Goal: Communication & Community: Connect with others

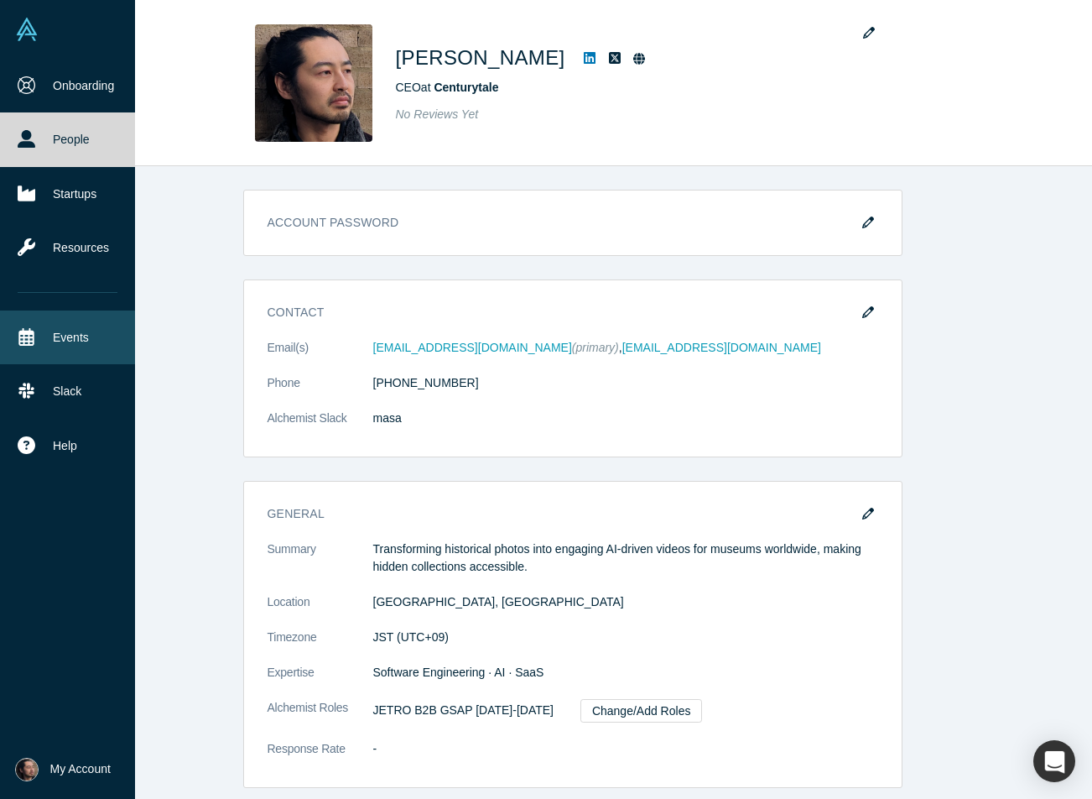
click at [84, 342] on link "Events" at bounding box center [67, 337] width 135 height 54
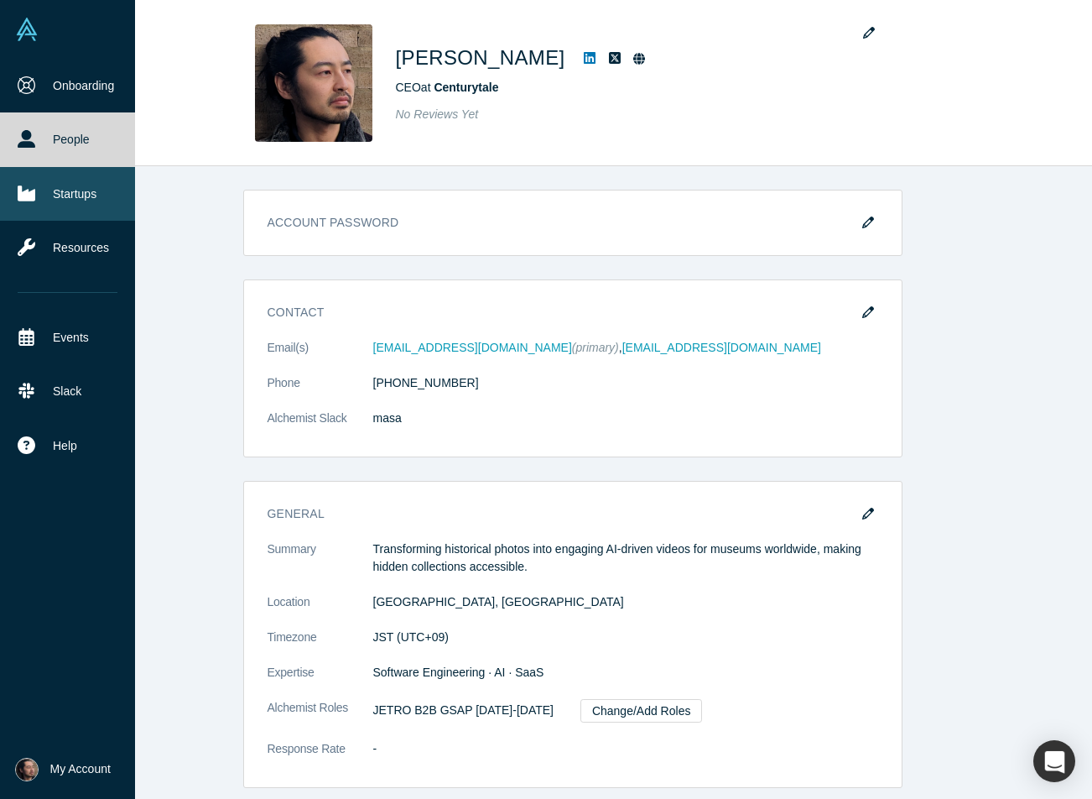
click at [89, 200] on link "Startups" at bounding box center [67, 194] width 135 height 54
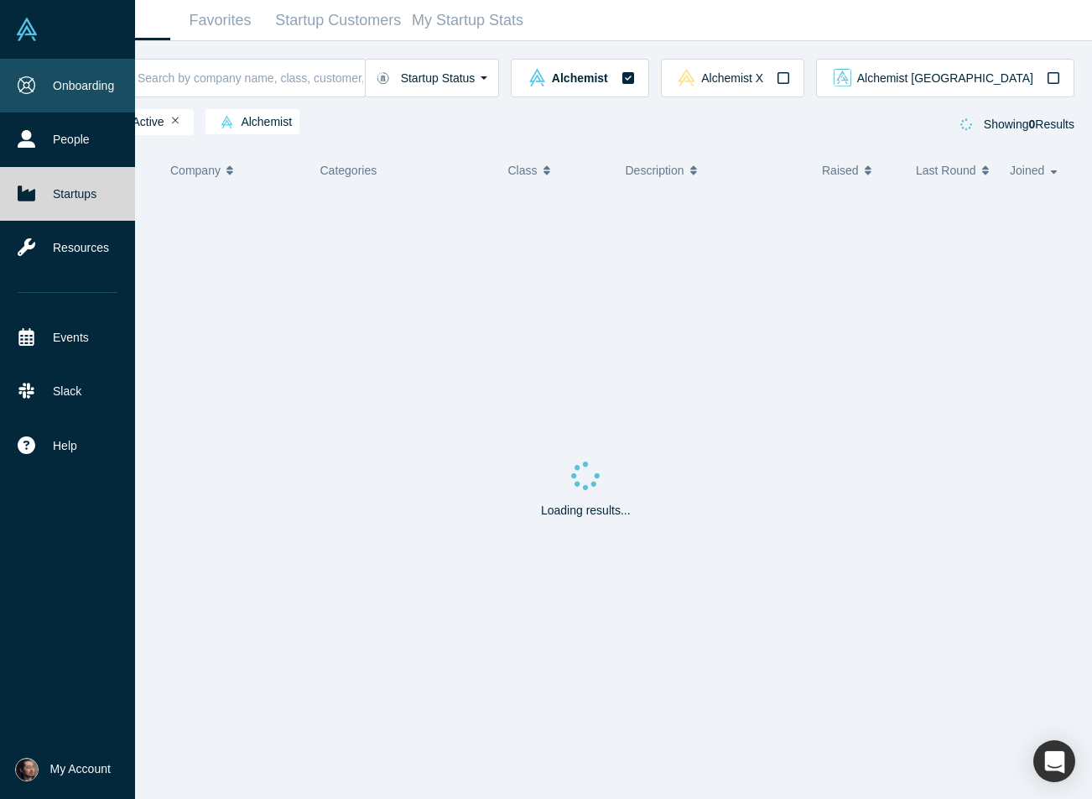
click at [103, 83] on link "Onboarding" at bounding box center [67, 86] width 135 height 54
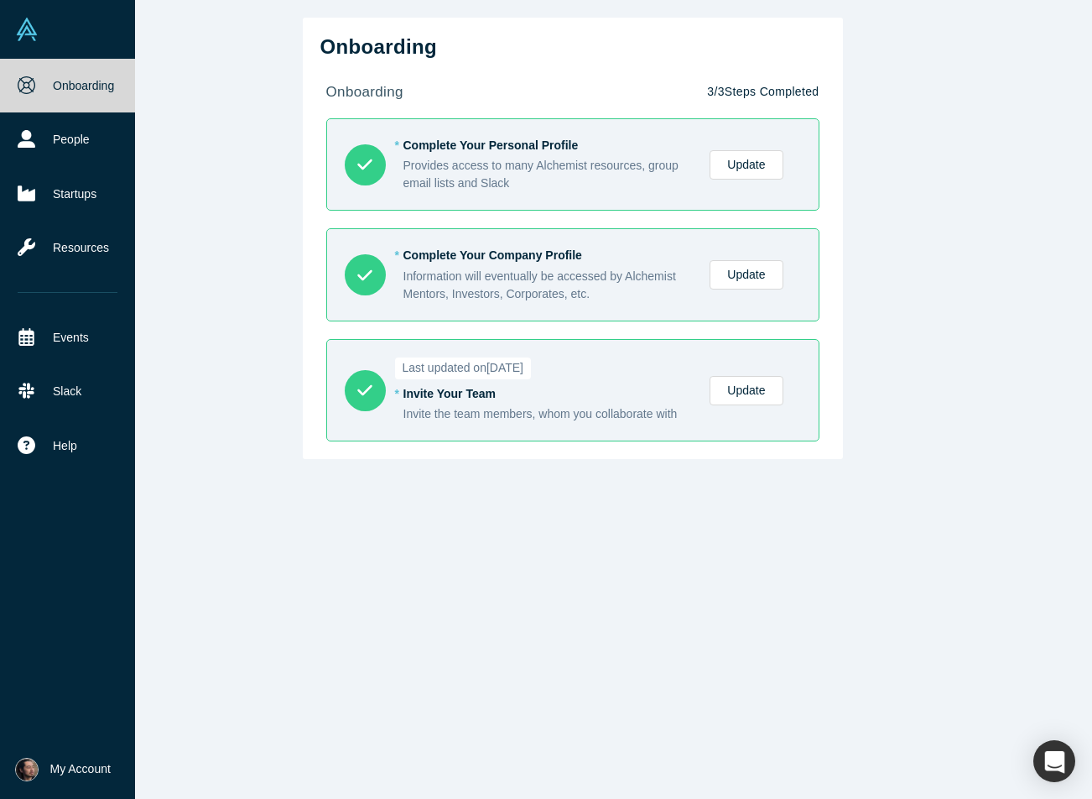
click at [57, 767] on span "My Account" at bounding box center [80, 769] width 60 height 18
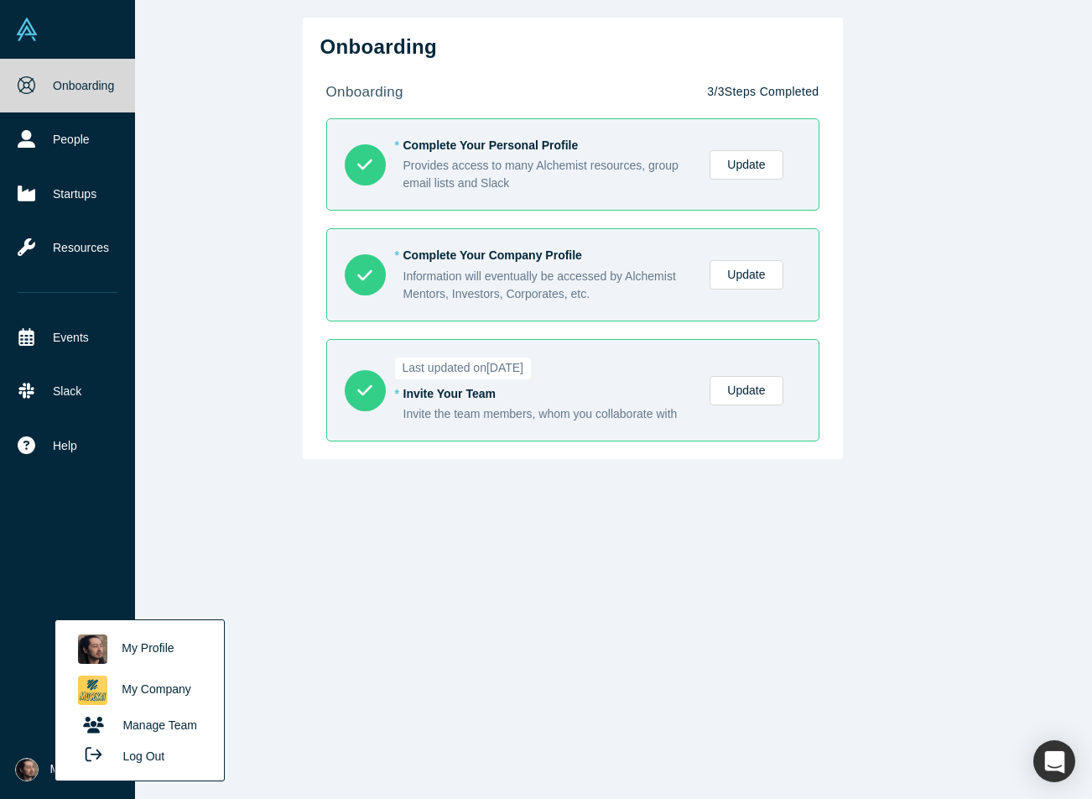
click at [154, 638] on link "My Profile" at bounding box center [139, 648] width 139 height 41
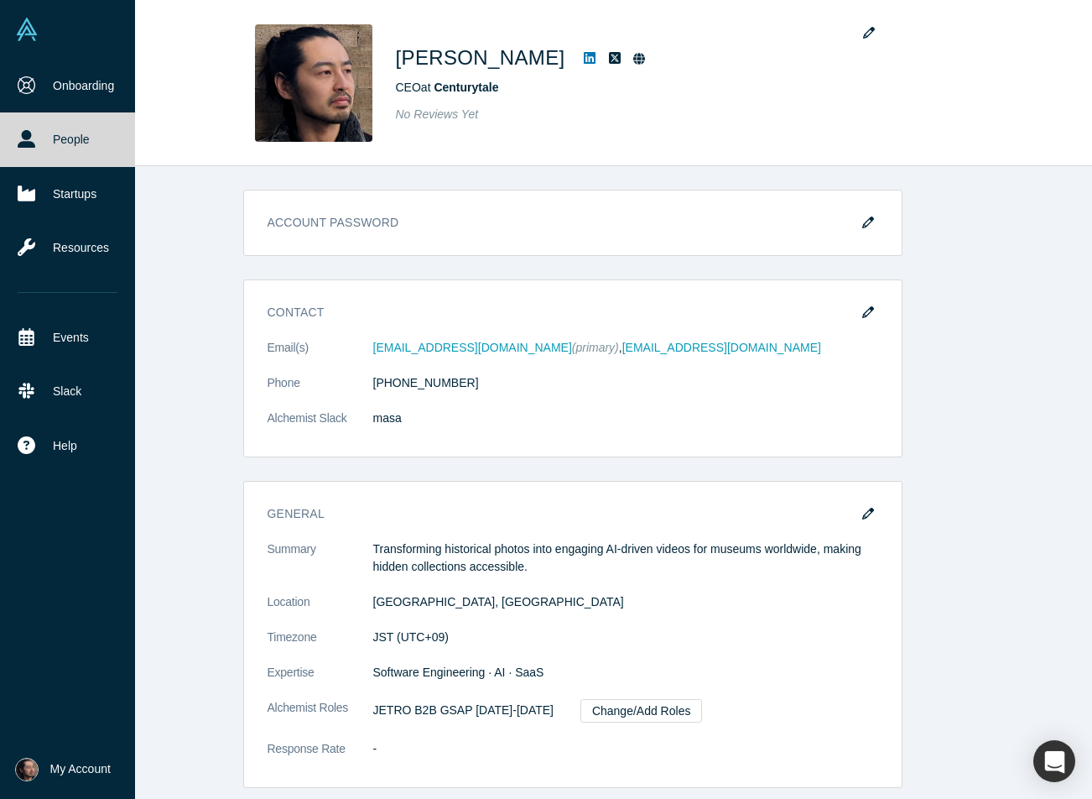
click at [69, 770] on span "My Account" at bounding box center [80, 769] width 60 height 18
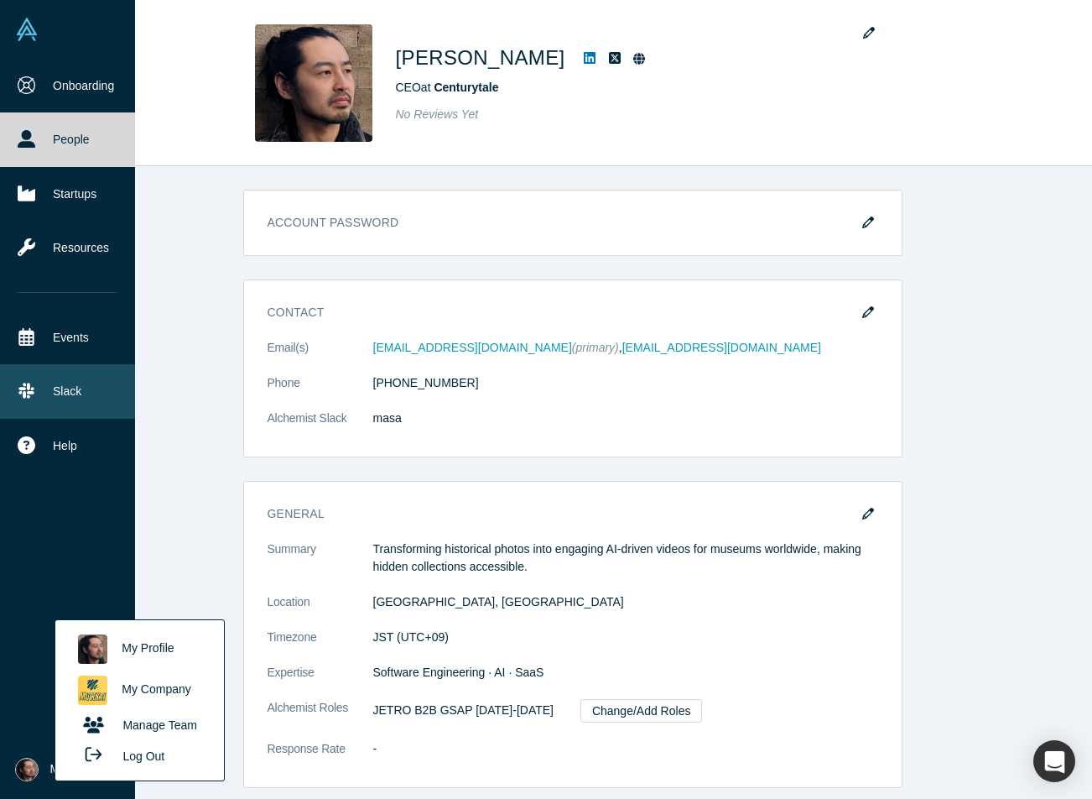
click at [30, 384] on icon at bounding box center [27, 391] width 18 height 18
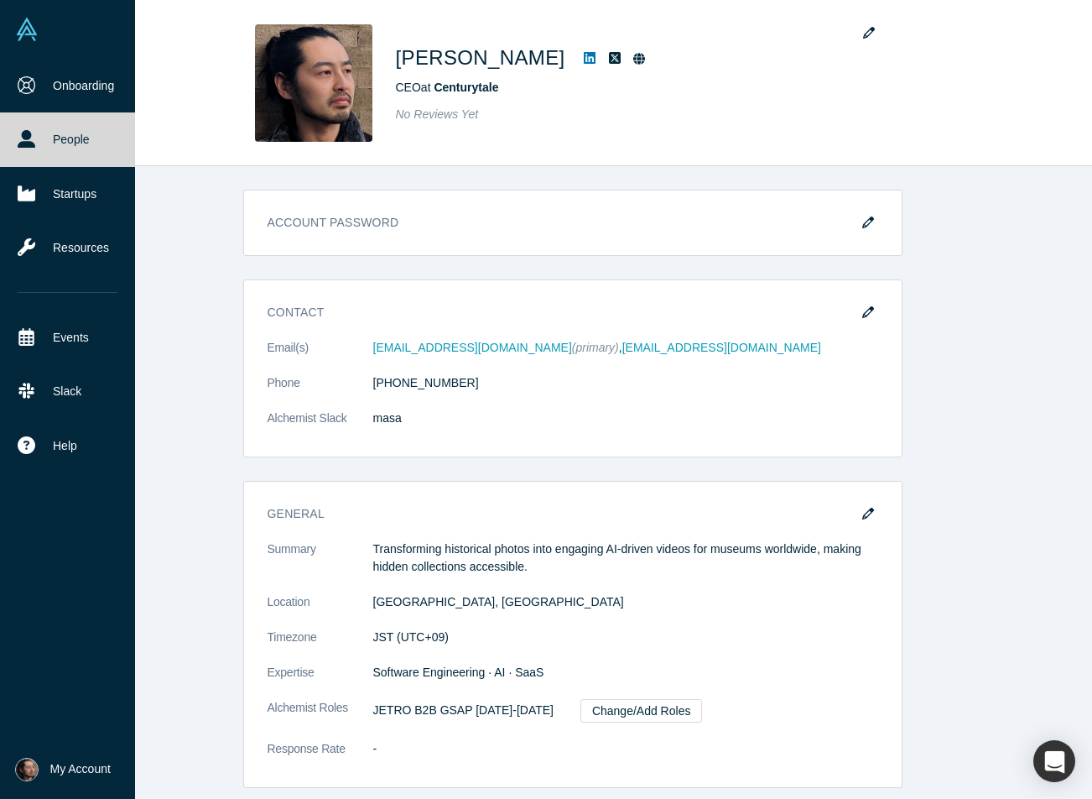
click at [22, 33] on img at bounding box center [26, 29] width 23 height 23
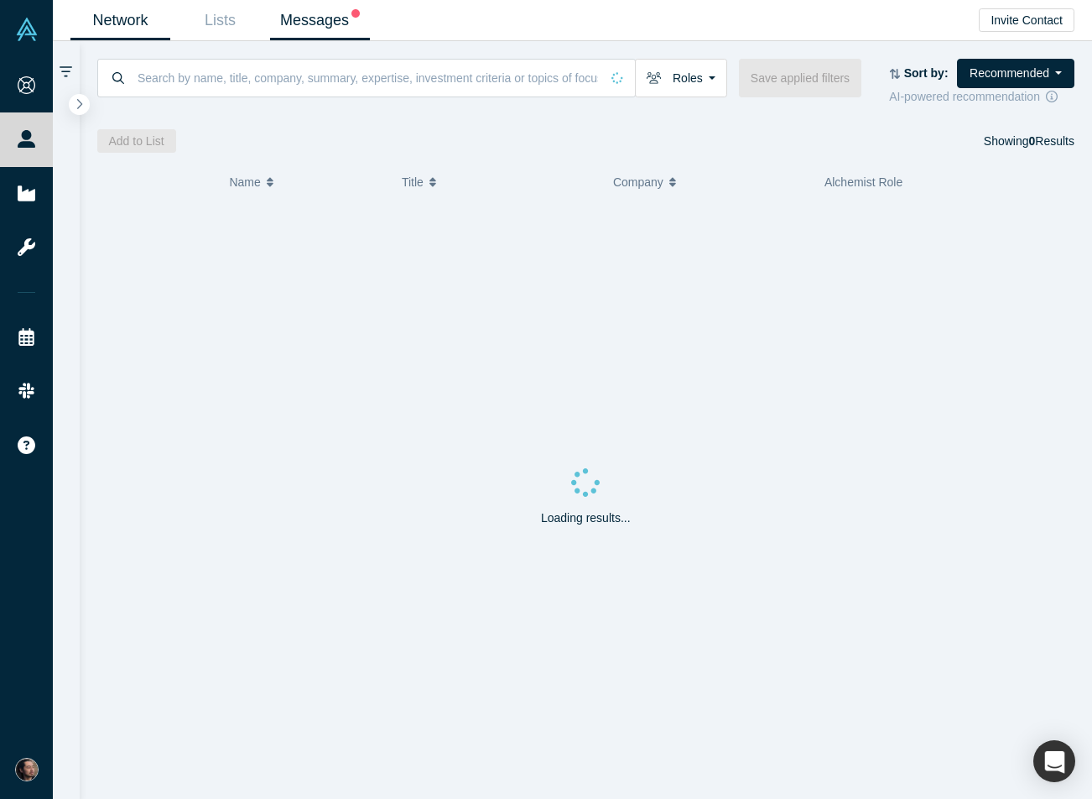
click at [322, 29] on link "Messages" at bounding box center [320, 20] width 100 height 39
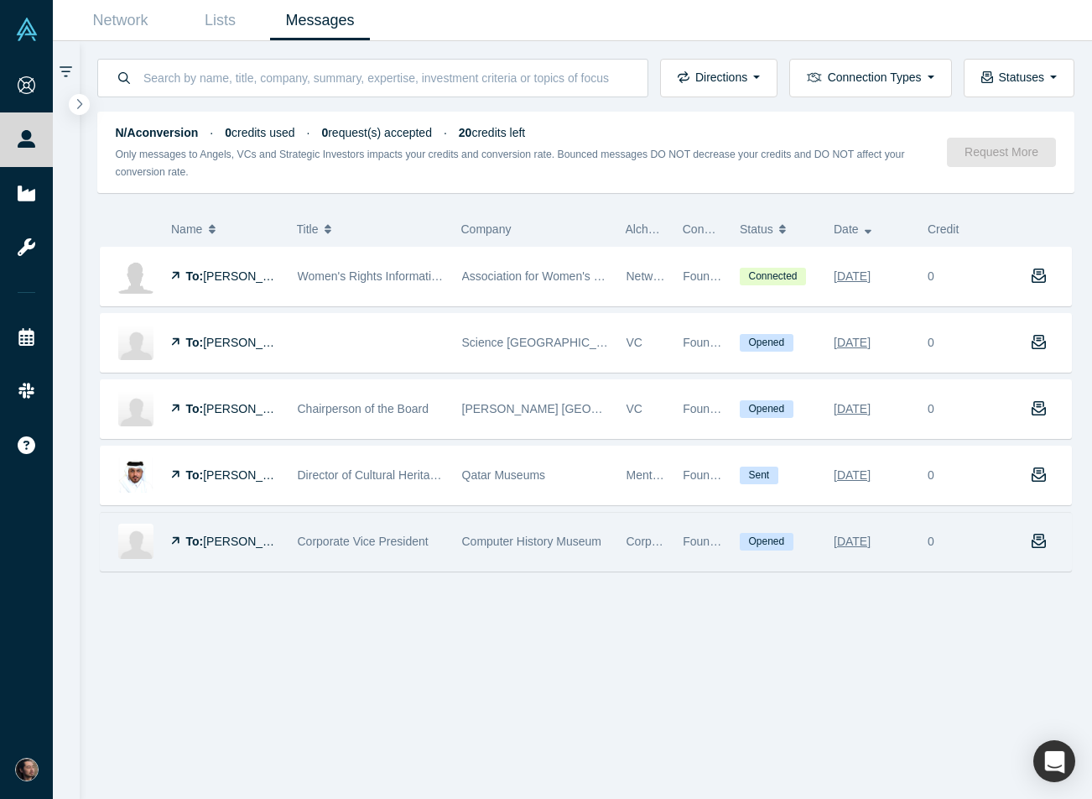
drag, startPoint x: 83, startPoint y: 196, endPoint x: 263, endPoint y: 565, distance: 409.7
click at [263, 548] on div "Directions Incoming messages Outgoing messages Connection Types Demo Day Founde…" at bounding box center [586, 420] width 1013 height 758
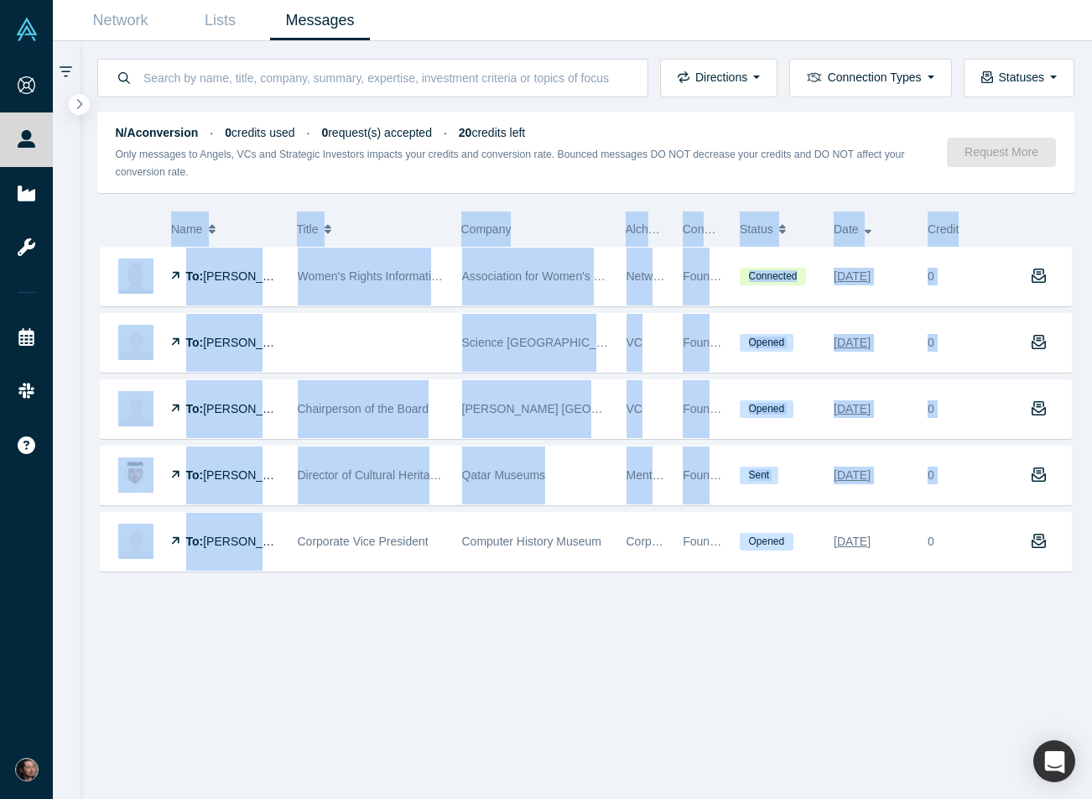
drag, startPoint x: 253, startPoint y: 646, endPoint x: 91, endPoint y: 202, distance: 472.1
click at [91, 202] on div "Name Title Company Alchemist Role Connection Type Status Date Credit To: Masum …" at bounding box center [586, 500] width 1013 height 600
copy div "Name Title Company Alchemist Role Connection Type Status Date Credit To: Masum …"
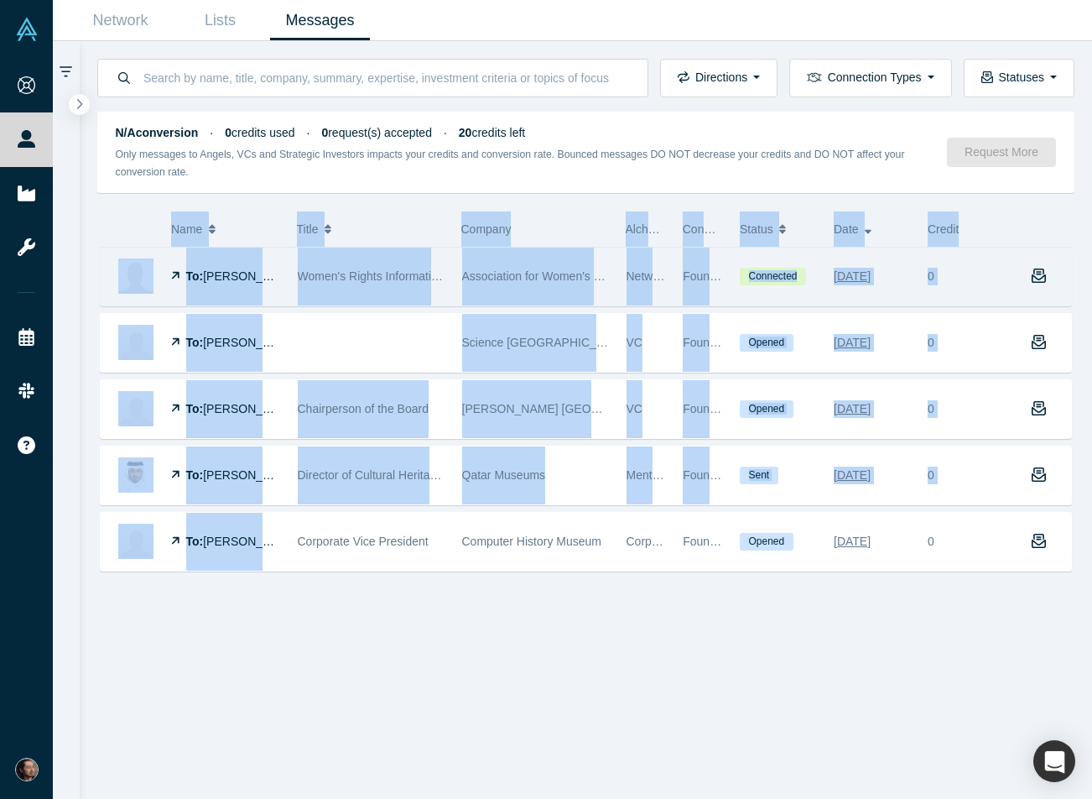
click at [797, 274] on span "Connected" at bounding box center [773, 277] width 66 height 18
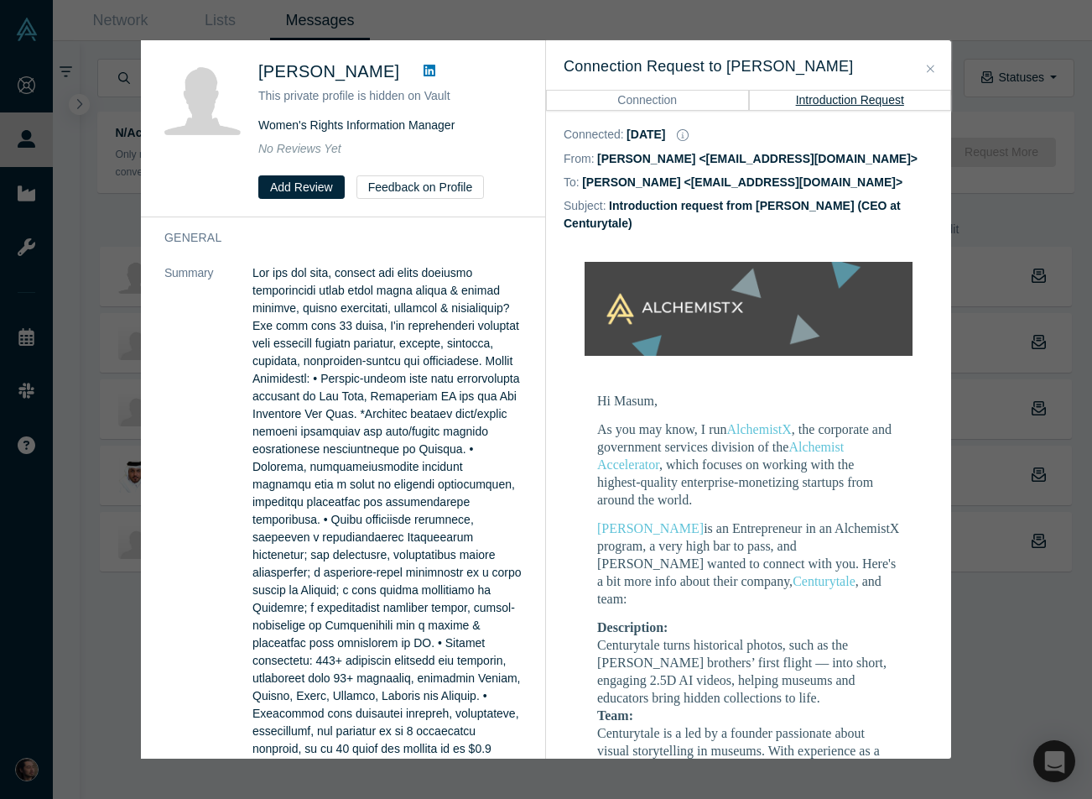
click at [655, 93] on button "Connection" at bounding box center [647, 100] width 203 height 20
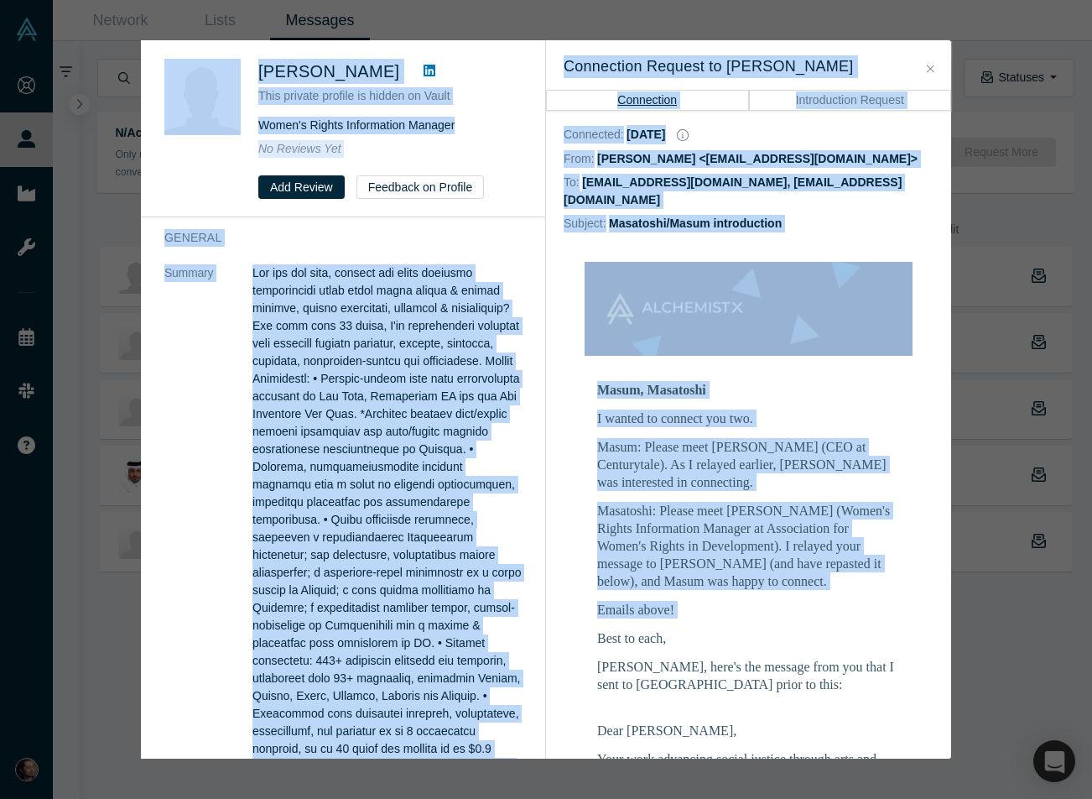
drag, startPoint x: 214, startPoint y: 54, endPoint x: 869, endPoint y: 607, distance: 857.3
click at [869, 607] on div "Was the recommendation useful? Masum Momaya This private profile is hidden on V…" at bounding box center [546, 399] width 810 height 718
click at [92, 272] on div "Was the recommendation useful? Masum Momaya This private profile is hidden on V…" at bounding box center [546, 399] width 1092 height 799
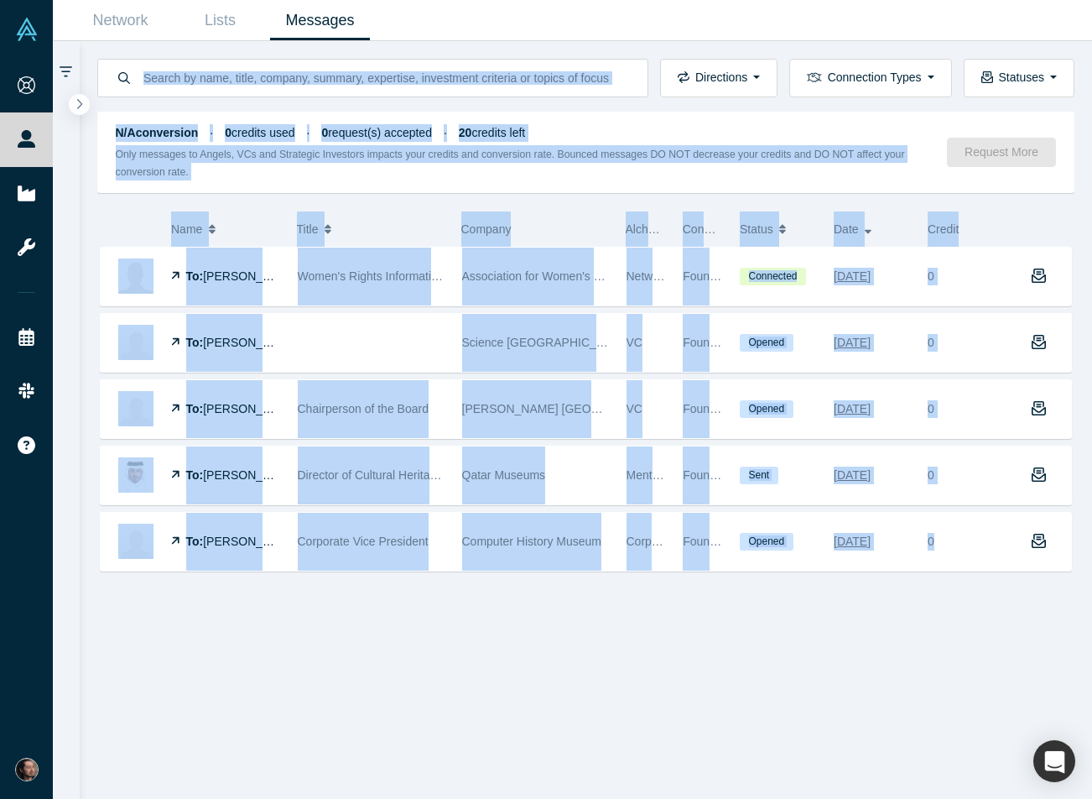
drag, startPoint x: 89, startPoint y: 52, endPoint x: 942, endPoint y: 615, distance: 1022.2
click at [942, 615] on div "Directions Incoming messages Outgoing messages Connection Types Demo Day Founde…" at bounding box center [586, 420] width 1013 height 758
copy div "Directions Incoming messages Outgoing messages Connection Types Demo Day Founde…"
click at [664, 263] on div "Network" at bounding box center [646, 276] width 39 height 58
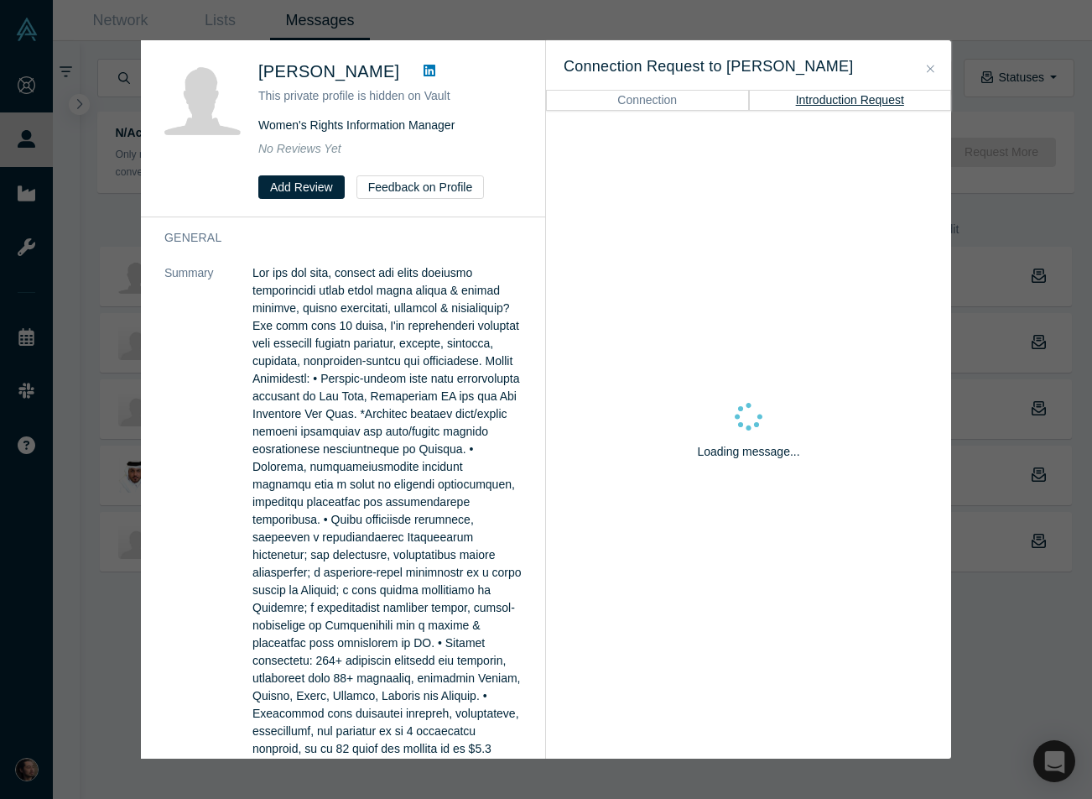
click at [664, 263] on div "Loading message..." at bounding box center [748, 435] width 405 height 649
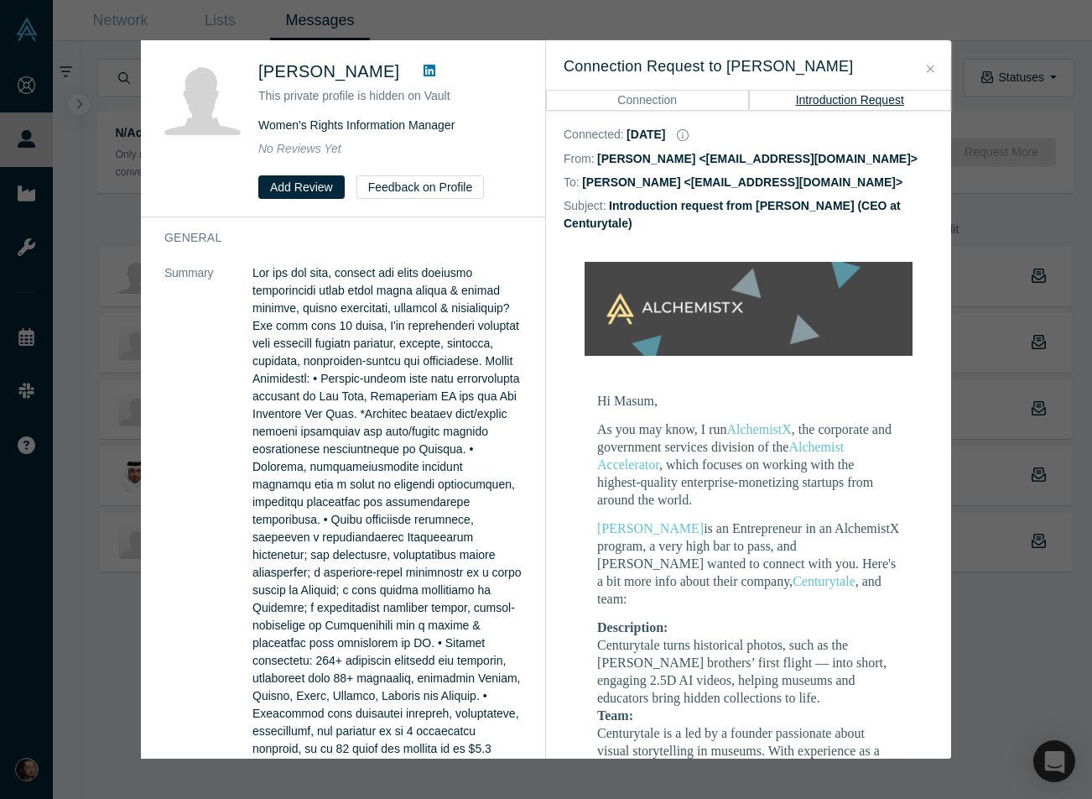
scroll to position [945, 0]
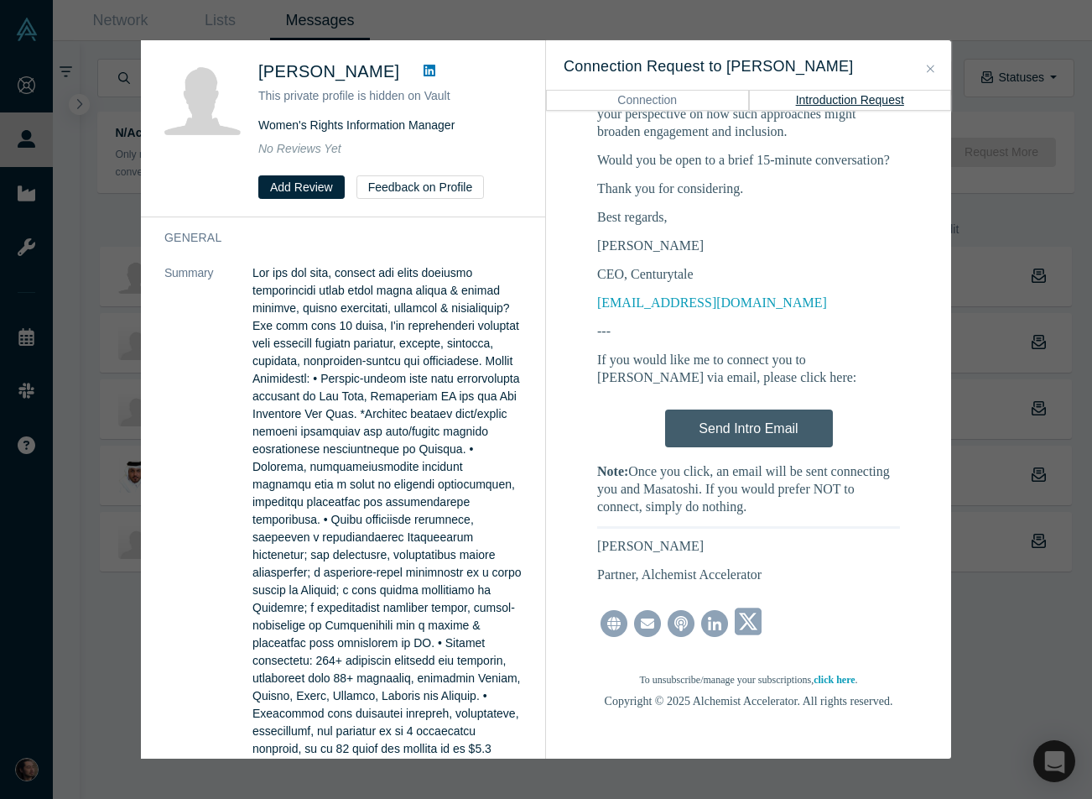
click at [656, 99] on button "Connection" at bounding box center [647, 100] width 203 height 20
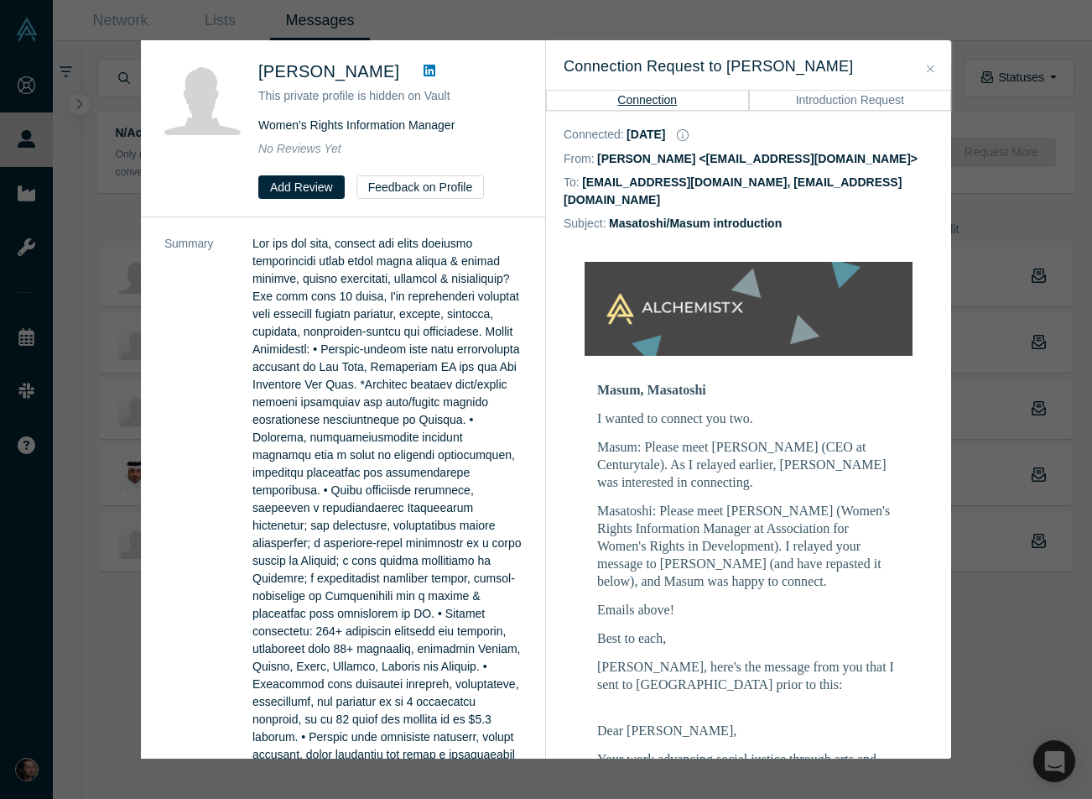
scroll to position [0, 0]
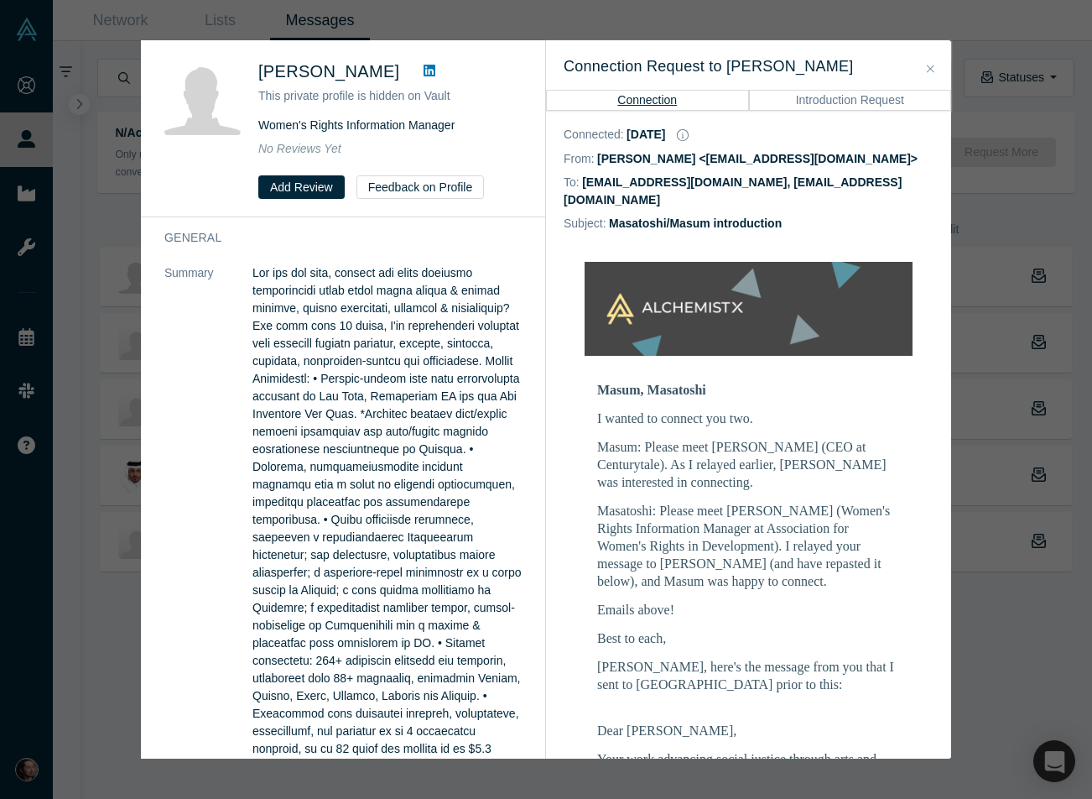
click at [1001, 96] on div "Was the recommendation useful? Masum Momaya This private profile is hidden on V…" at bounding box center [546, 399] width 1092 height 799
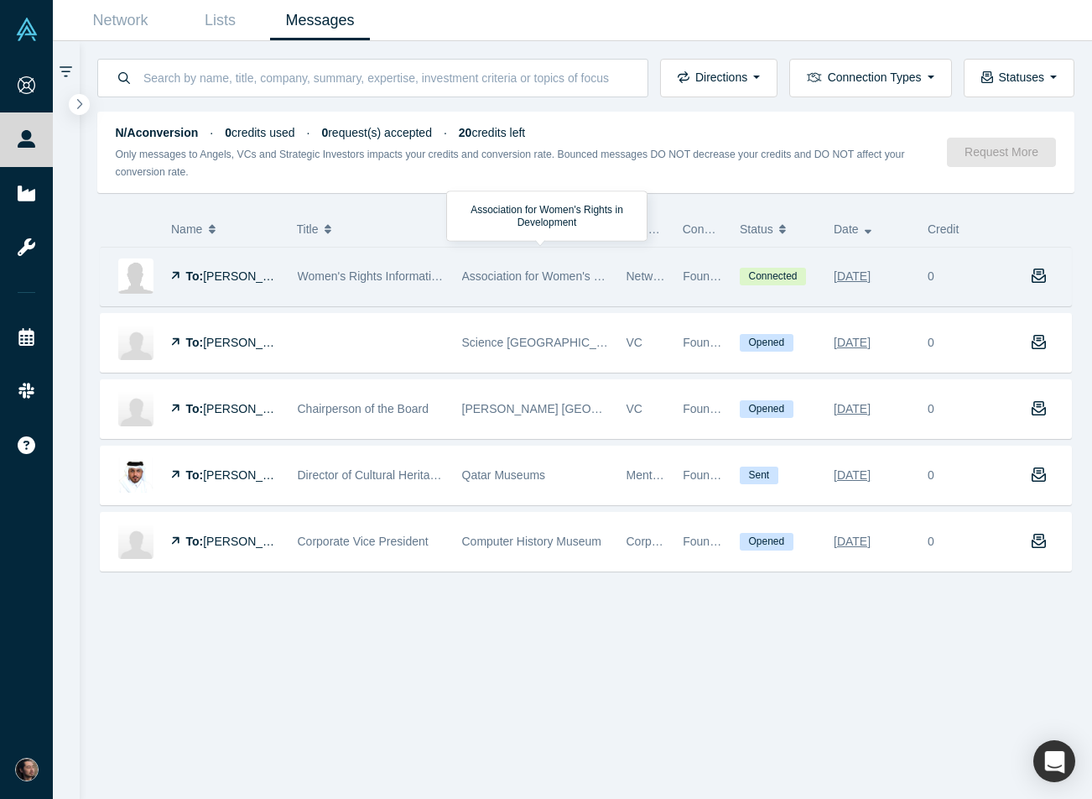
drag, startPoint x: 526, startPoint y: 291, endPoint x: 815, endPoint y: 286, distance: 288.6
click at [687, 288] on div "To: Masum Momaya Women's Rights Information Manager Association for Women's Rig…" at bounding box center [586, 277] width 972 height 60
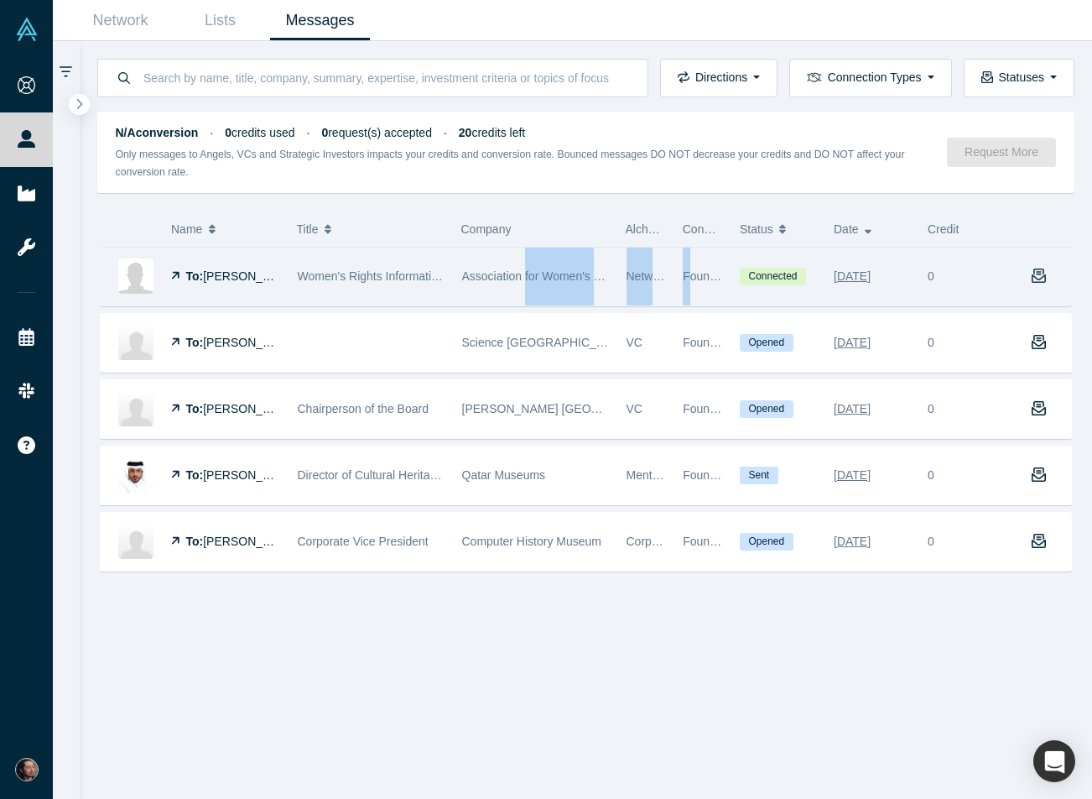
click at [1036, 279] on icon "button" at bounding box center [1039, 275] width 15 height 15
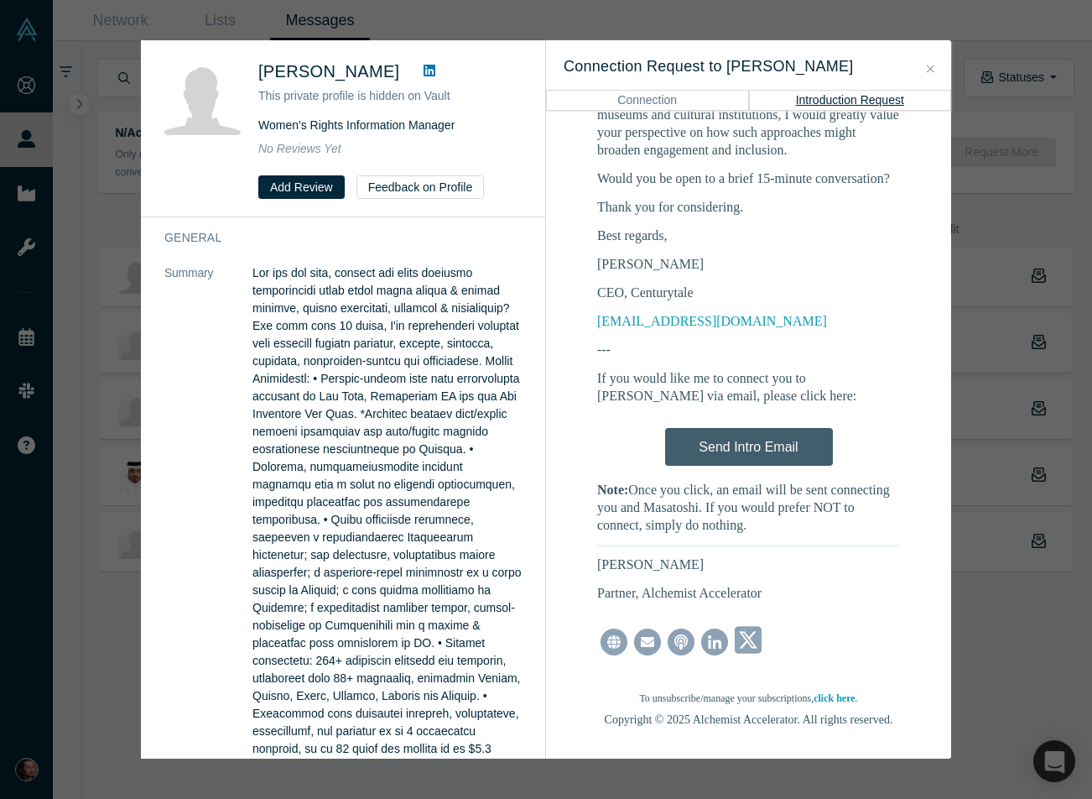
scroll to position [925, 0]
drag, startPoint x: 738, startPoint y: 370, endPoint x: 657, endPoint y: 361, distance: 81.9
click at [657, 370] on p "If you would like me to connect you to Masatoshi via email, please click here:" at bounding box center [748, 387] width 303 height 35
drag, startPoint x: 657, startPoint y: 361, endPoint x: 746, endPoint y: 382, distance: 91.4
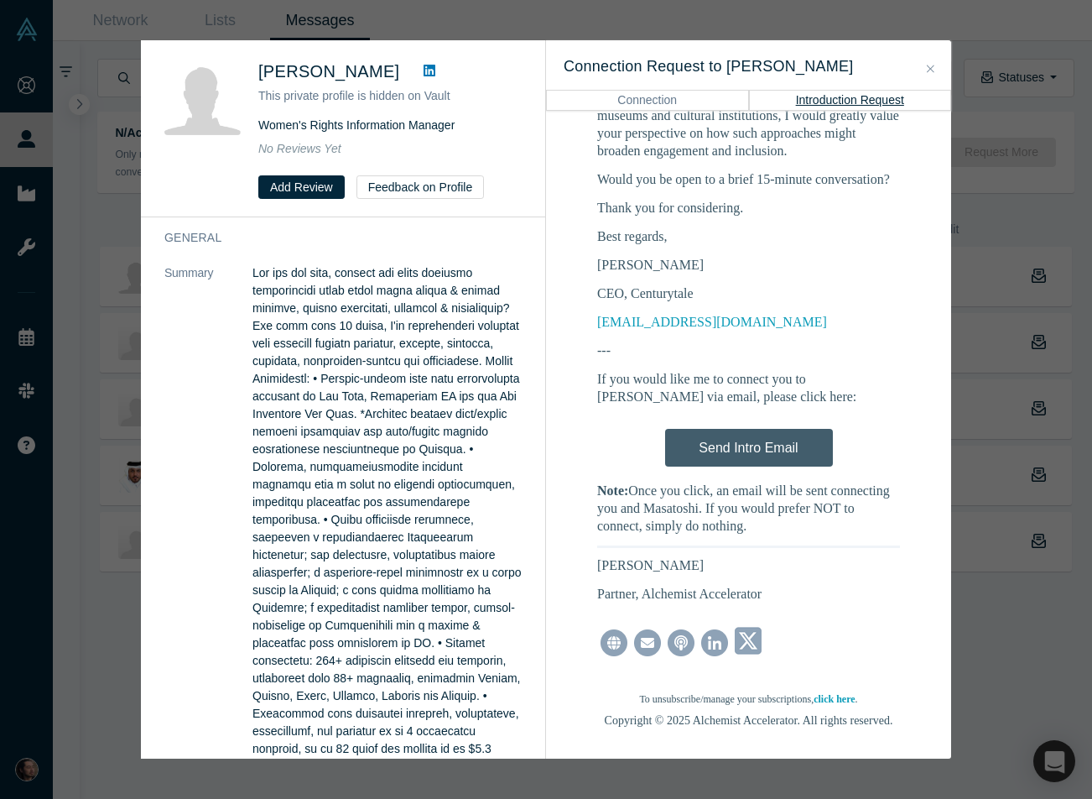
click at [746, 382] on p "If you would like me to connect you to Masatoshi via email, please click here:" at bounding box center [748, 387] width 303 height 35
drag, startPoint x: 746, startPoint y: 382, endPoint x: 617, endPoint y: 365, distance: 130.3
click at [617, 370] on p "If you would like me to connect you to Masatoshi via email, please click here:" at bounding box center [748, 387] width 303 height 35
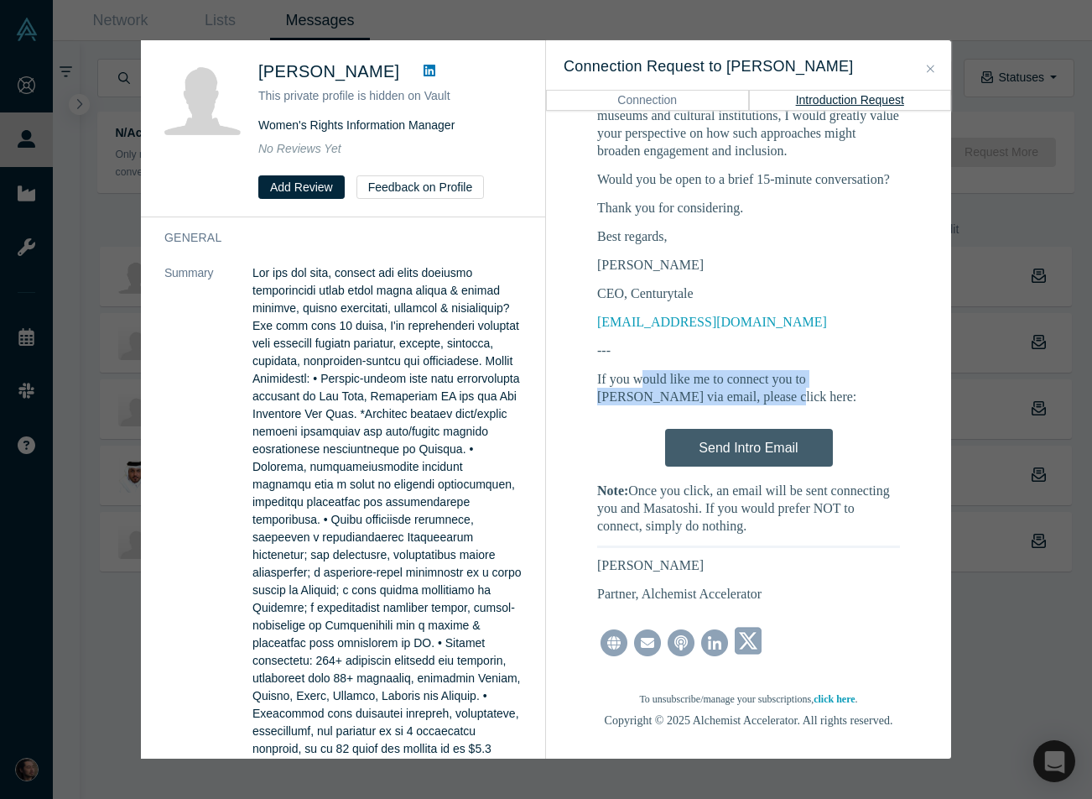
drag, startPoint x: 617, startPoint y: 365, endPoint x: 665, endPoint y: 378, distance: 50.3
click at [665, 378] on p "If you would like me to connect you to Masatoshi via email, please click here:" at bounding box center [748, 387] width 303 height 35
drag, startPoint x: 665, startPoint y: 378, endPoint x: 615, endPoint y: 355, distance: 55.2
click at [615, 370] on p "If you would like me to connect you to Masatoshi via email, please click here:" at bounding box center [748, 387] width 303 height 35
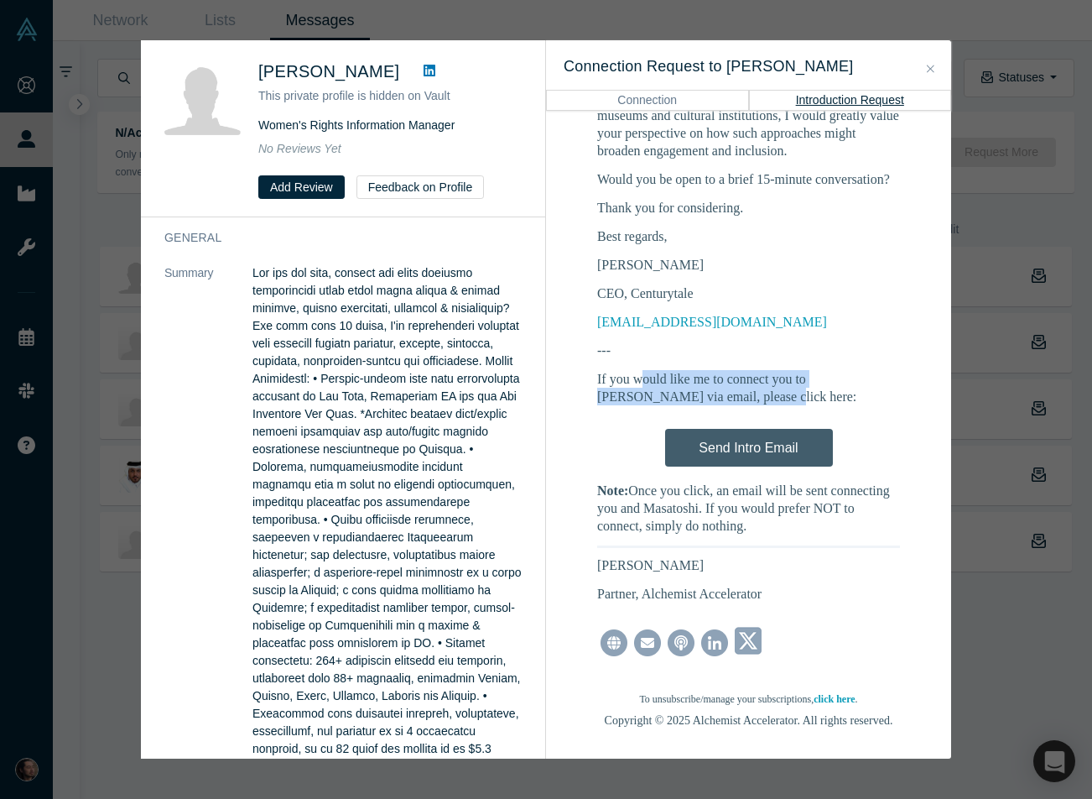
click at [615, 370] on p "If you would like me to connect you to Masatoshi via email, please click here:" at bounding box center [748, 387] width 303 height 35
drag, startPoint x: 615, startPoint y: 355, endPoint x: 711, endPoint y: 380, distance: 99.7
click at [711, 380] on p "If you would like me to connect you to Masatoshi via email, please click here:" at bounding box center [748, 387] width 303 height 35
click at [706, 430] on div "Send Intro Email" at bounding box center [748, 443] width 303 height 55
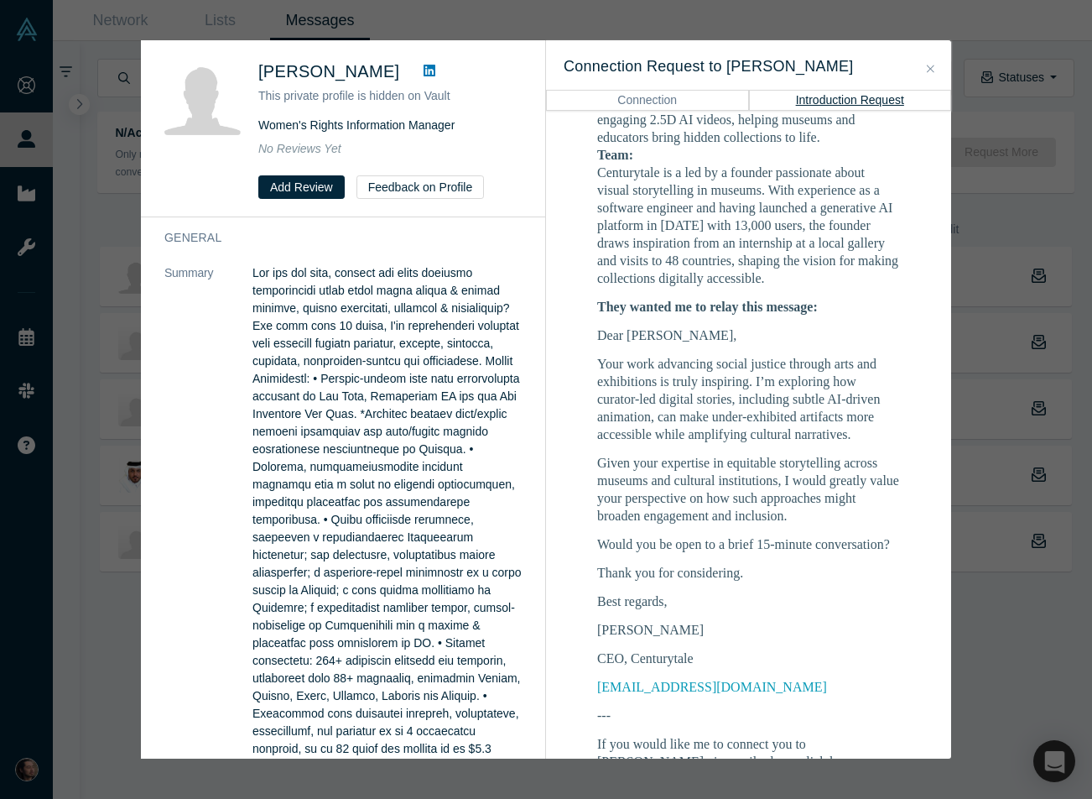
scroll to position [10, 0]
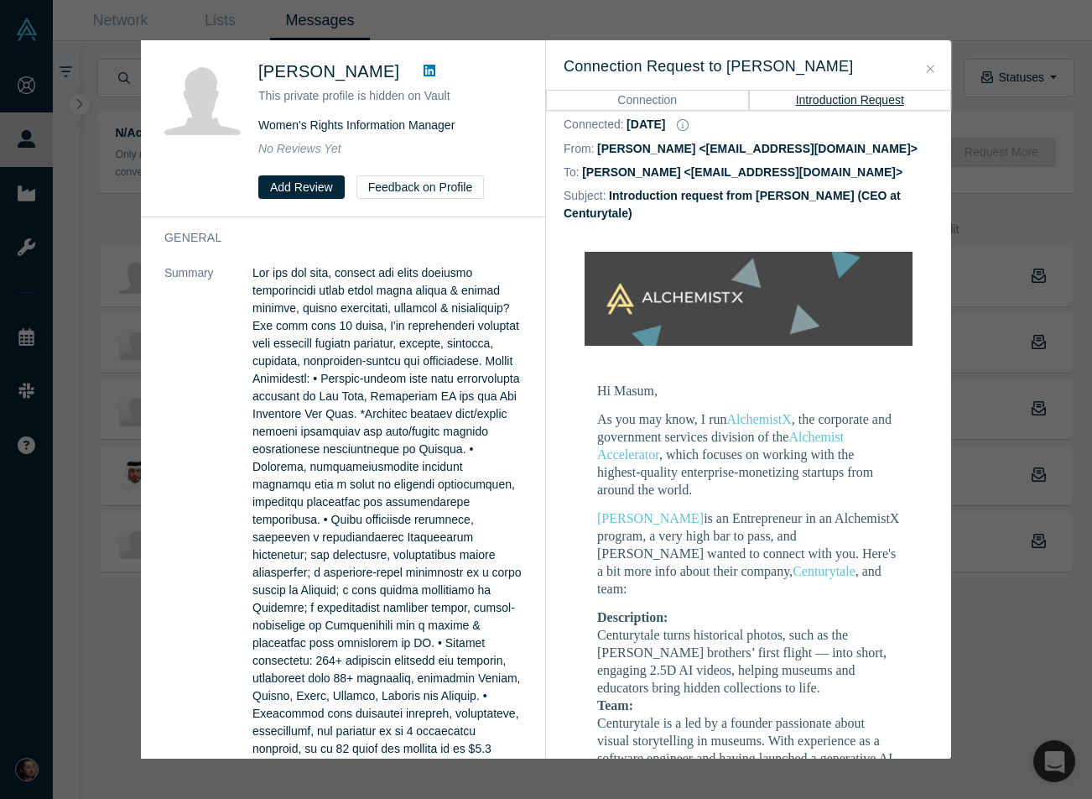
click at [638, 95] on button "Connection" at bounding box center [647, 100] width 203 height 20
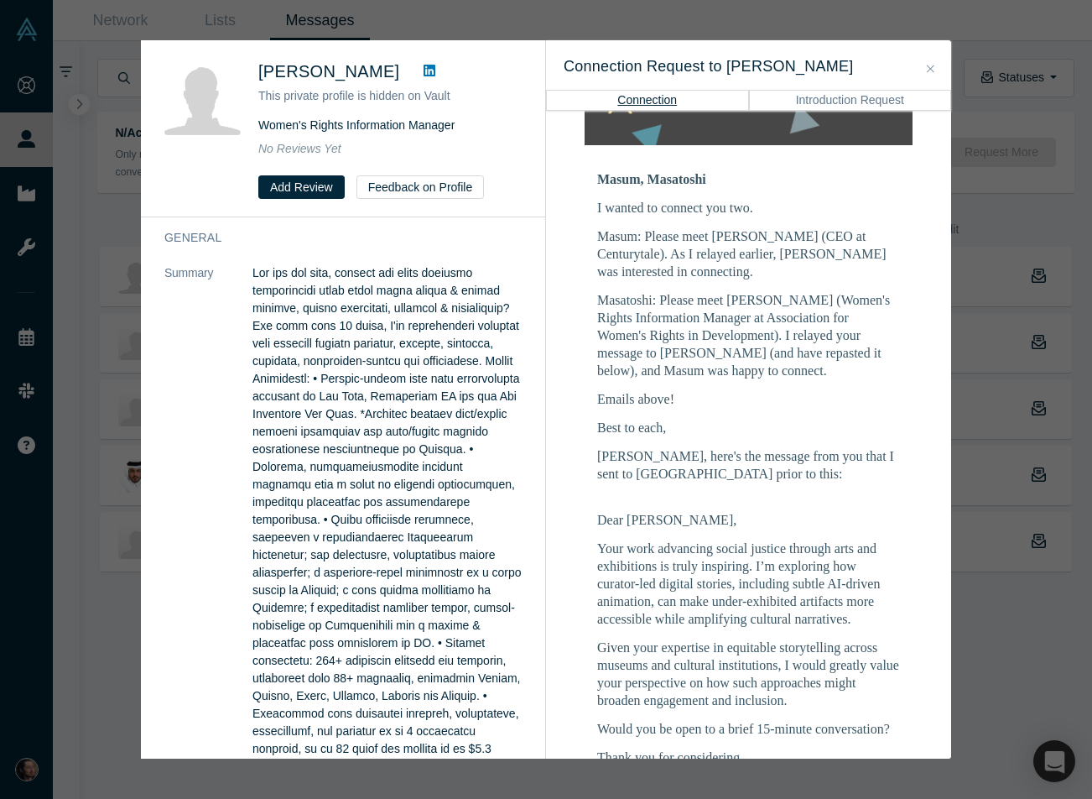
scroll to position [0, 0]
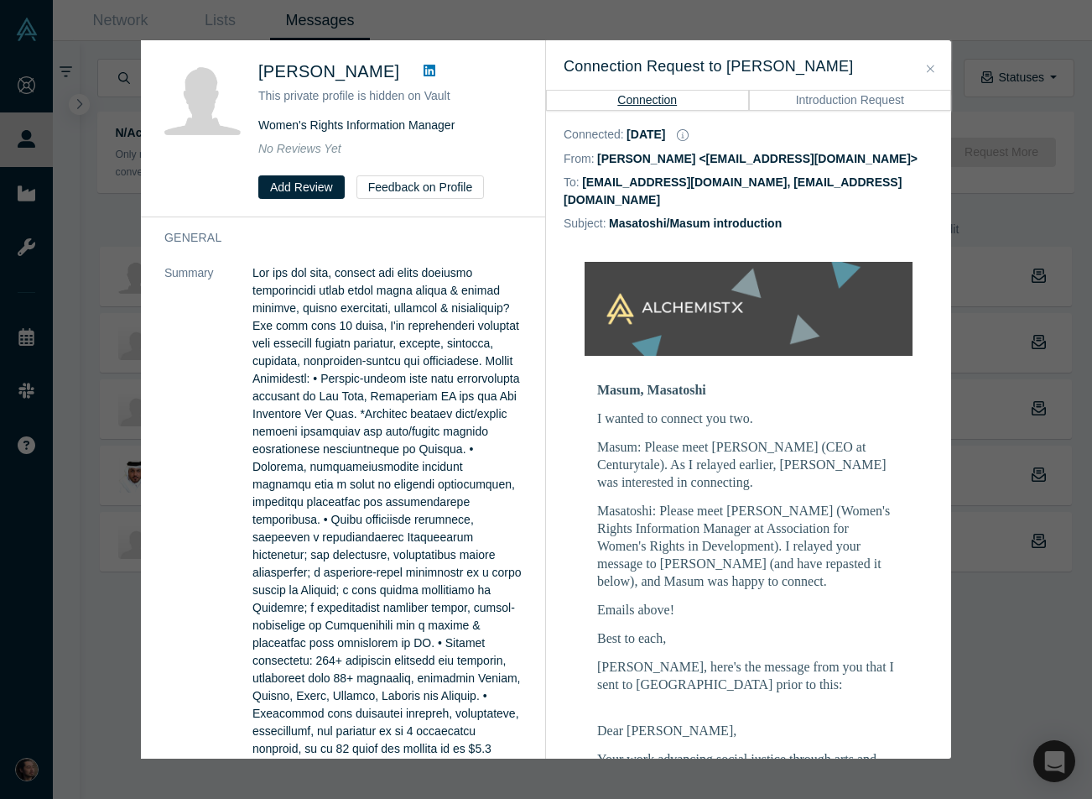
drag, startPoint x: 760, startPoint y: 445, endPoint x: 758, endPoint y: 465, distance: 19.4
click at [758, 465] on p "Masum: Please meet Masatoshi Nishimura (CEO at Centurytale). As I relayed earli…" at bounding box center [748, 464] width 303 height 53
drag, startPoint x: 758, startPoint y: 465, endPoint x: 758, endPoint y: 536, distance: 71.3
click at [758, 536] on div "Masum, Masatoshi I wanted to connect you two. Masum: Please meet Masatoshi Nish…" at bounding box center [748, 736] width 303 height 710
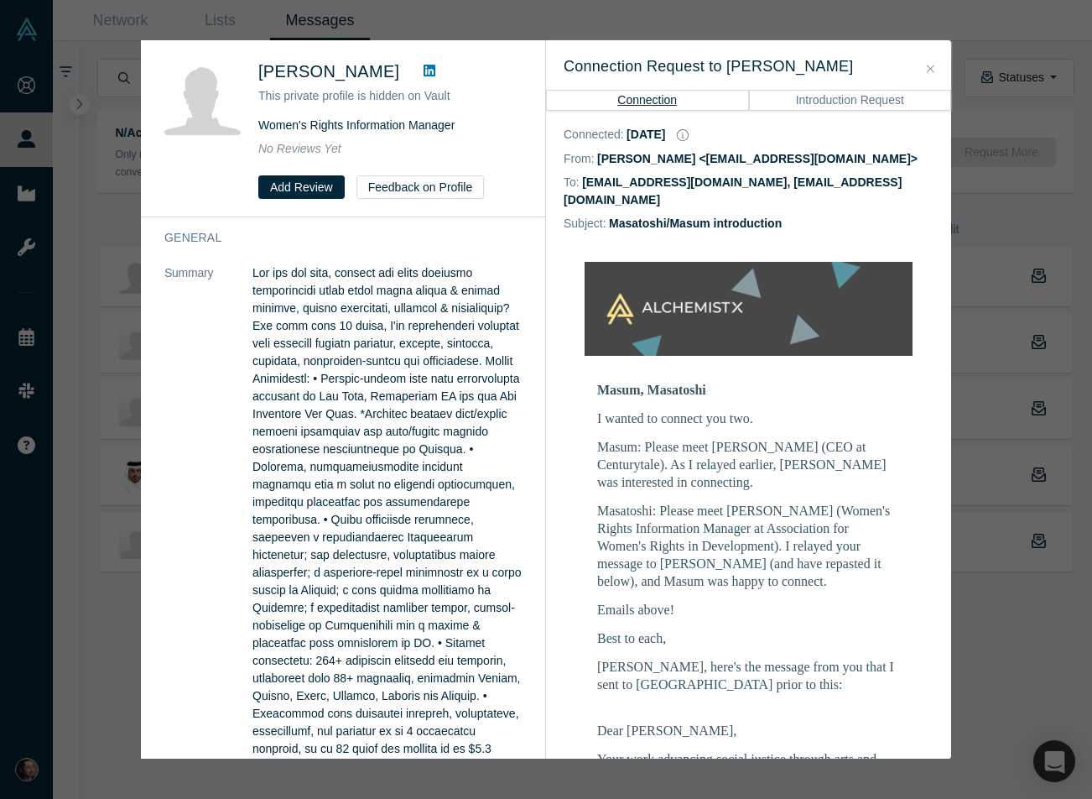
click at [758, 536] on p "Masatoshi: Please meet Masum Momaya (Women's Rights Information Manager at Asso…" at bounding box center [748, 546] width 303 height 88
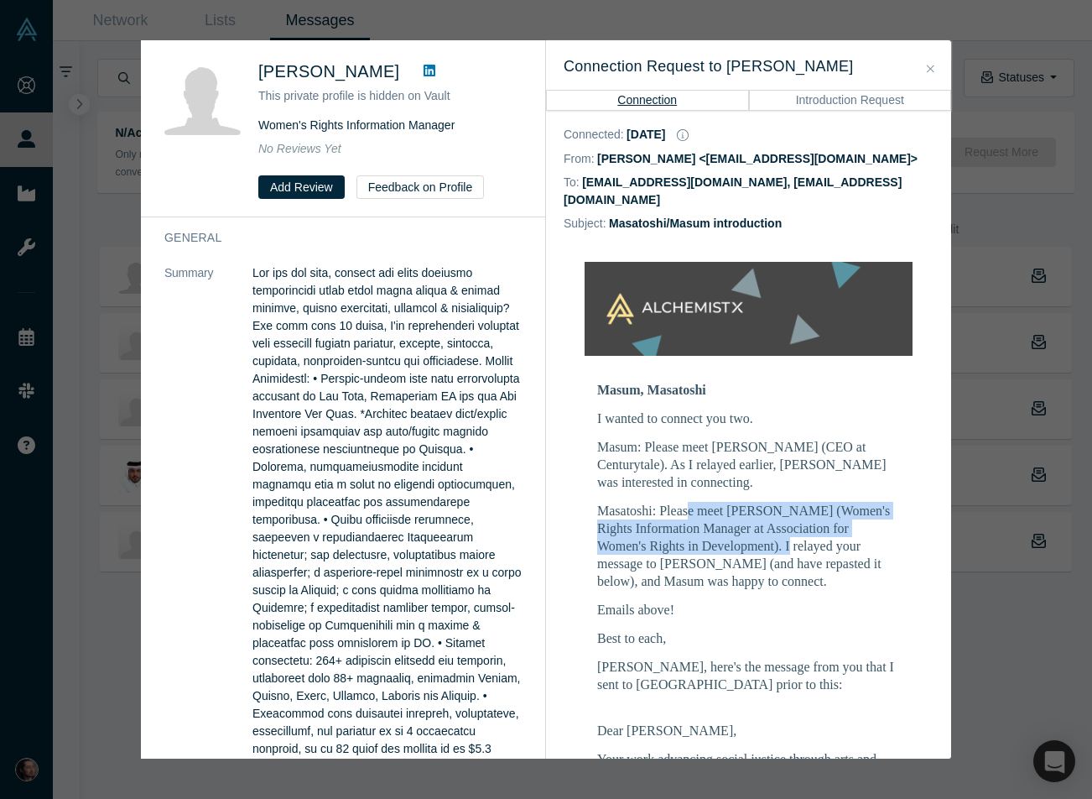
drag, startPoint x: 758, startPoint y: 536, endPoint x: 690, endPoint y: 496, distance: 79.7
click at [690, 502] on p "Masatoshi: Please meet Masum Momaya (Women's Rights Information Manager at Asso…" at bounding box center [748, 546] width 303 height 88
drag, startPoint x: 690, startPoint y: 496, endPoint x: 744, endPoint y: 555, distance: 80.8
click at [744, 555] on p "Masatoshi: Please meet Masum Momaya (Women's Rights Information Manager at Asso…" at bounding box center [748, 546] width 303 height 88
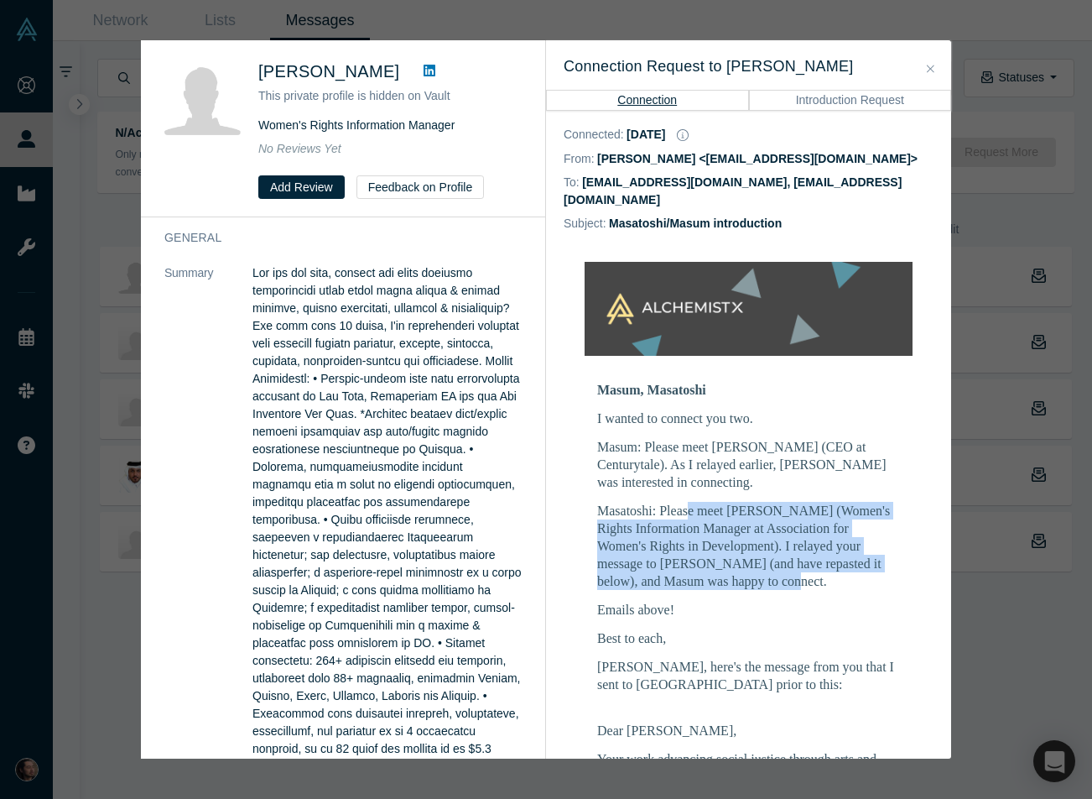
click at [744, 555] on p "Masatoshi: Please meet Masum Momaya (Women's Rights Information Manager at Asso…" at bounding box center [748, 546] width 303 height 88
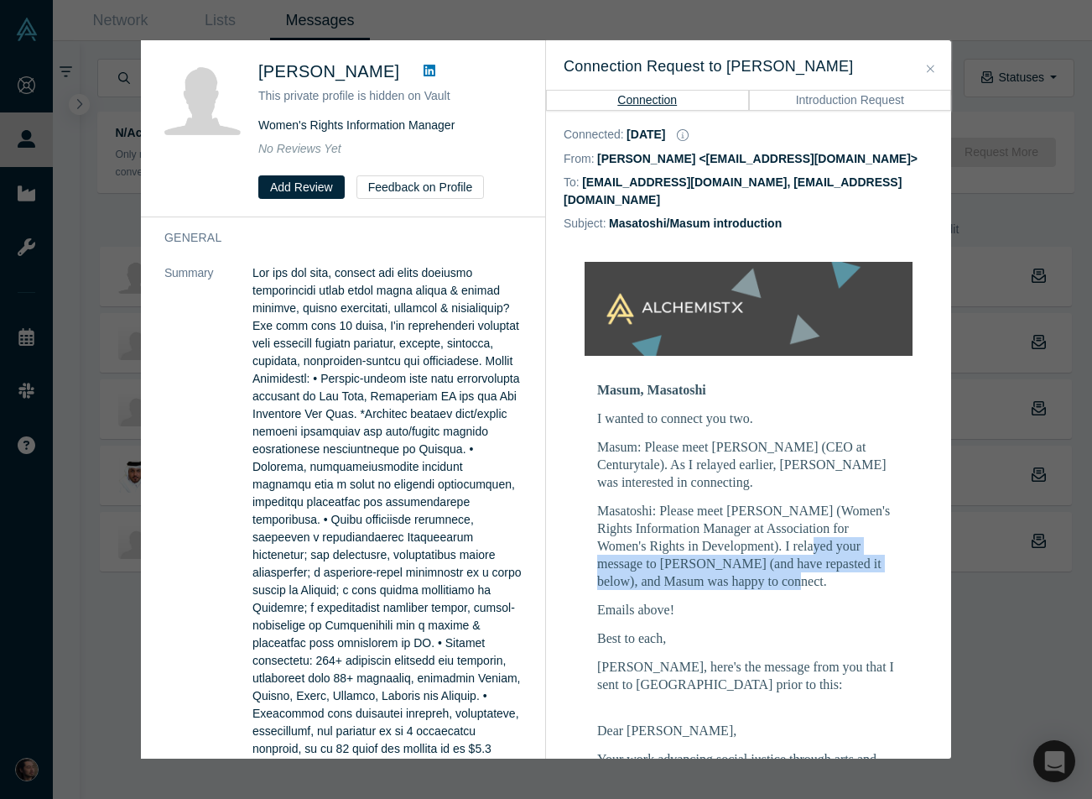
drag, startPoint x: 744, startPoint y: 555, endPoint x: 804, endPoint y: 524, distance: 67.2
click at [804, 524] on p "Masatoshi: Please meet Masum Momaya (Women's Rights Information Manager at Asso…" at bounding box center [748, 546] width 303 height 88
drag, startPoint x: 804, startPoint y: 524, endPoint x: 805, endPoint y: 585, distance: 60.4
click at [805, 585] on div "Masum, Masatoshi I wanted to connect you two. Masum: Please meet Masatoshi Nish…" at bounding box center [748, 736] width 303 height 710
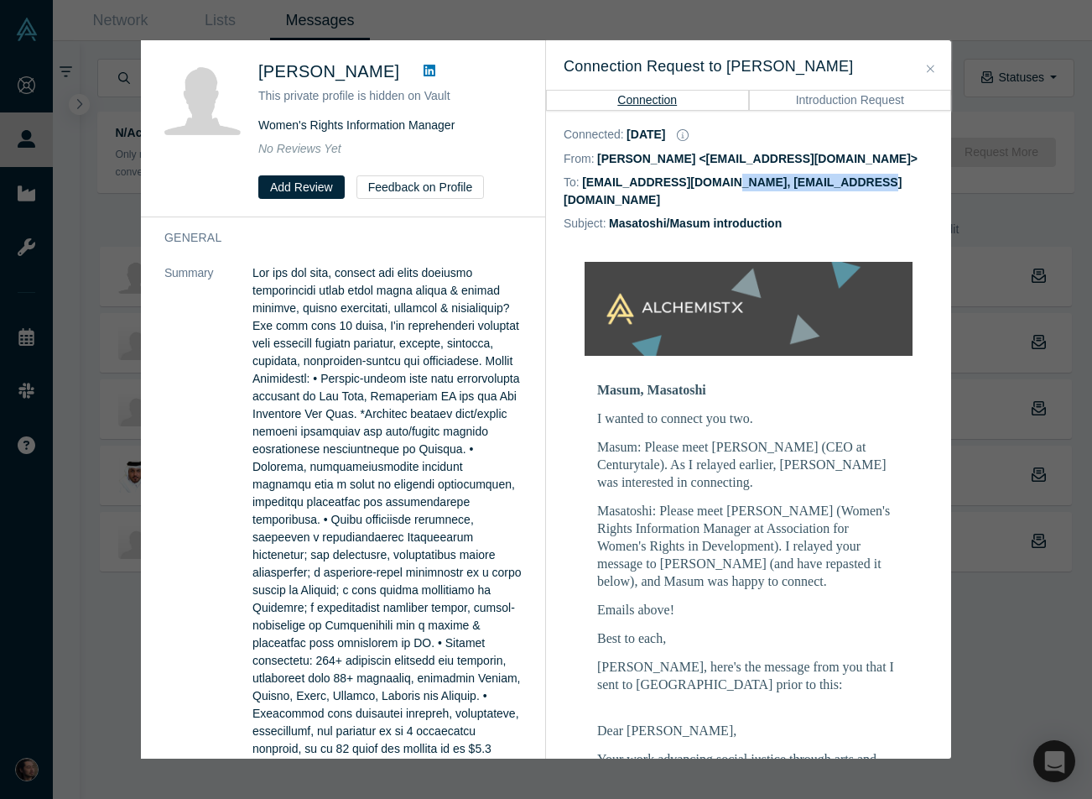
drag, startPoint x: 870, startPoint y: 187, endPoint x: 721, endPoint y: 177, distance: 149.7
click at [721, 177] on div "To: masa@centurytale.com, masum@post.harvard.edu" at bounding box center [749, 191] width 370 height 41
copy dd "masum@post.harvard.edu"
click at [726, 514] on p "Masatoshi: Please meet Masum Momaya (Women's Rights Information Manager at Asso…" at bounding box center [748, 546] width 303 height 88
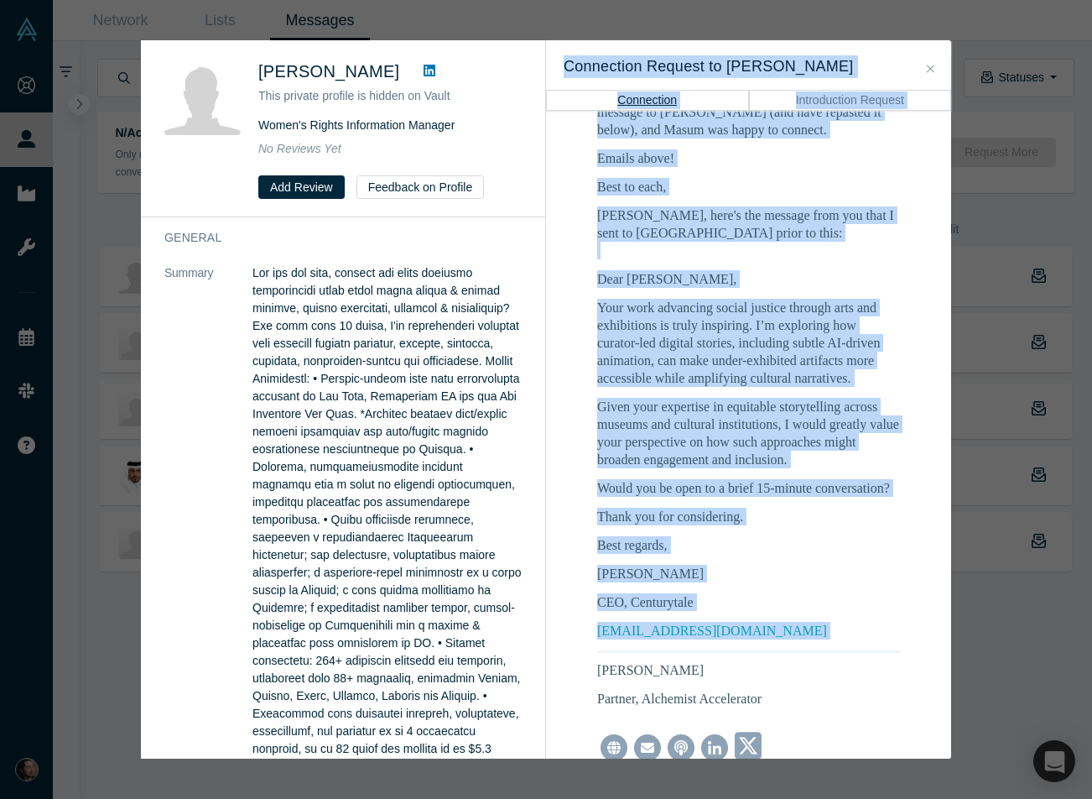
scroll to position [576, 0]
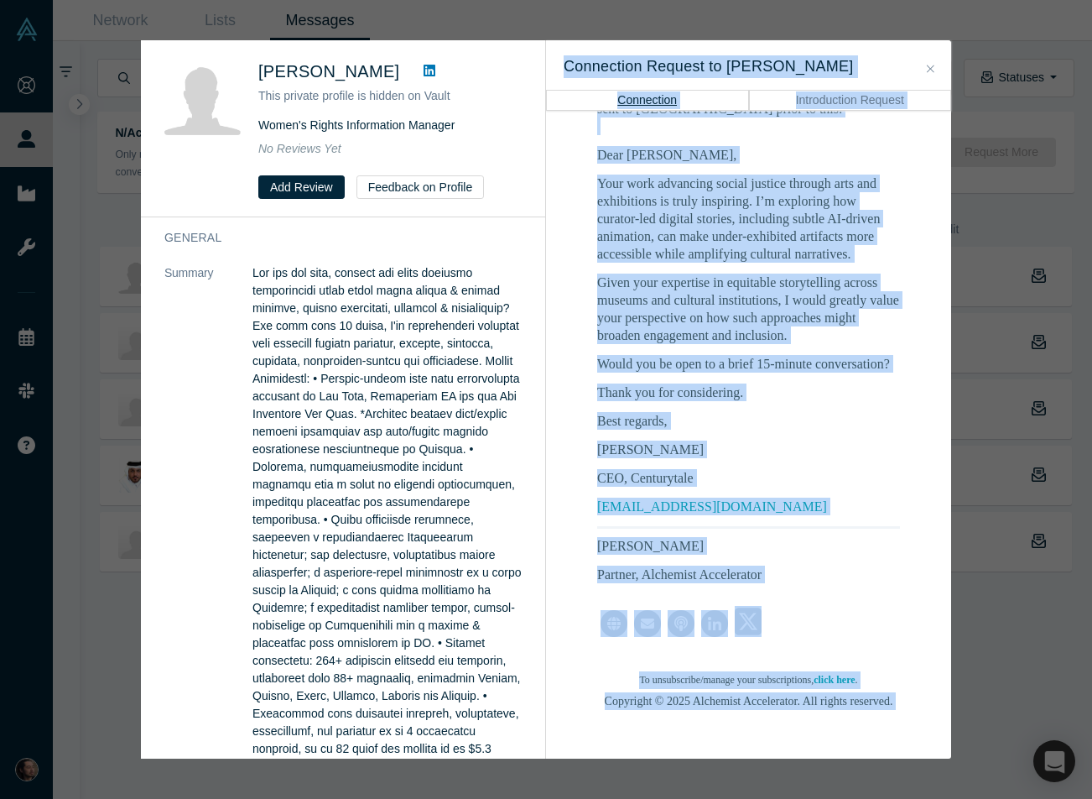
drag, startPoint x: 559, startPoint y: 63, endPoint x: 850, endPoint y: 723, distance: 721.6
click at [850, 723] on div "Connection Request to Masum Momaya Connection Introduction Request Connected : …" at bounding box center [748, 399] width 405 height 718
copy div "Connection Request to Masum Momaya Connection Introduction Request Connected : …"
click at [835, 99] on button "Introduction Request" at bounding box center [850, 100] width 203 height 20
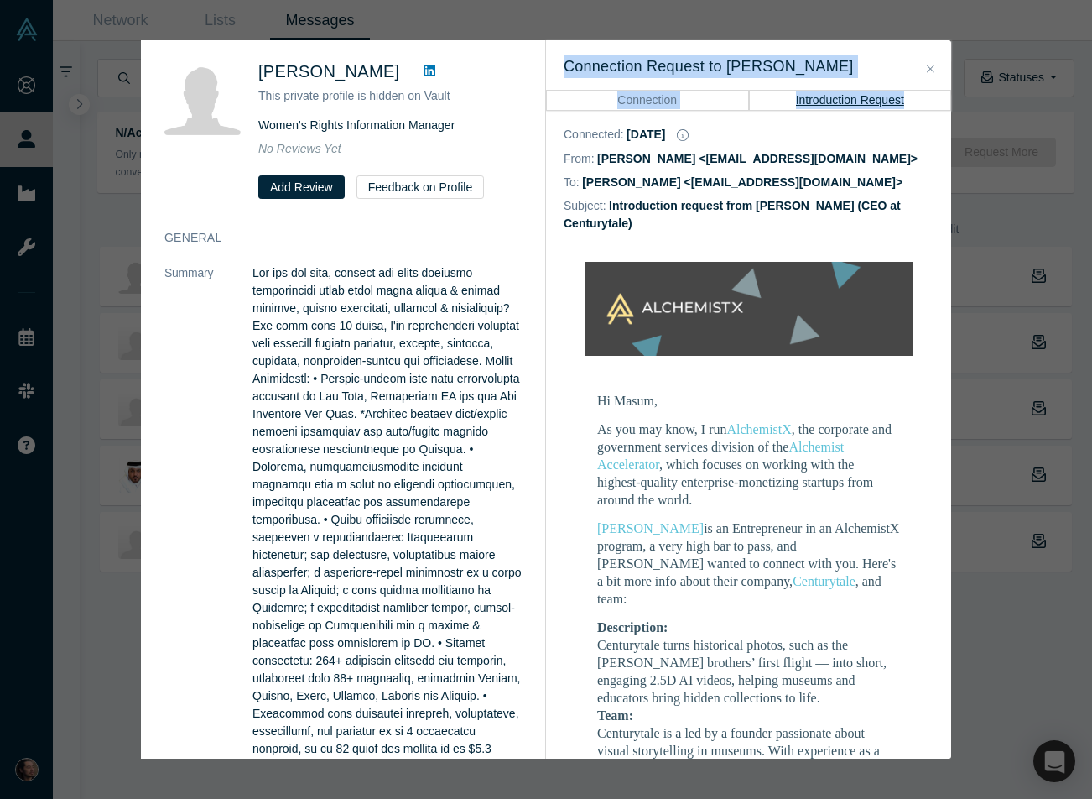
click at [566, 57] on h3 "Connection Request to Masum Momaya" at bounding box center [749, 66] width 370 height 23
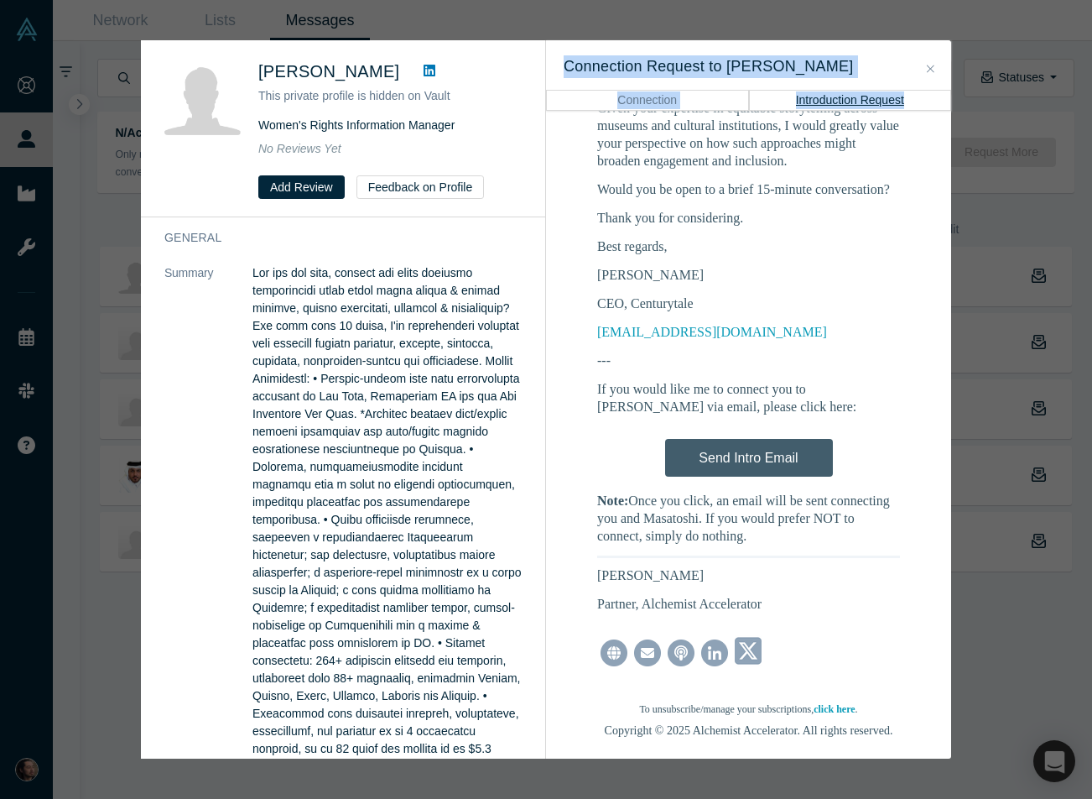
scroll to position [945, 0]
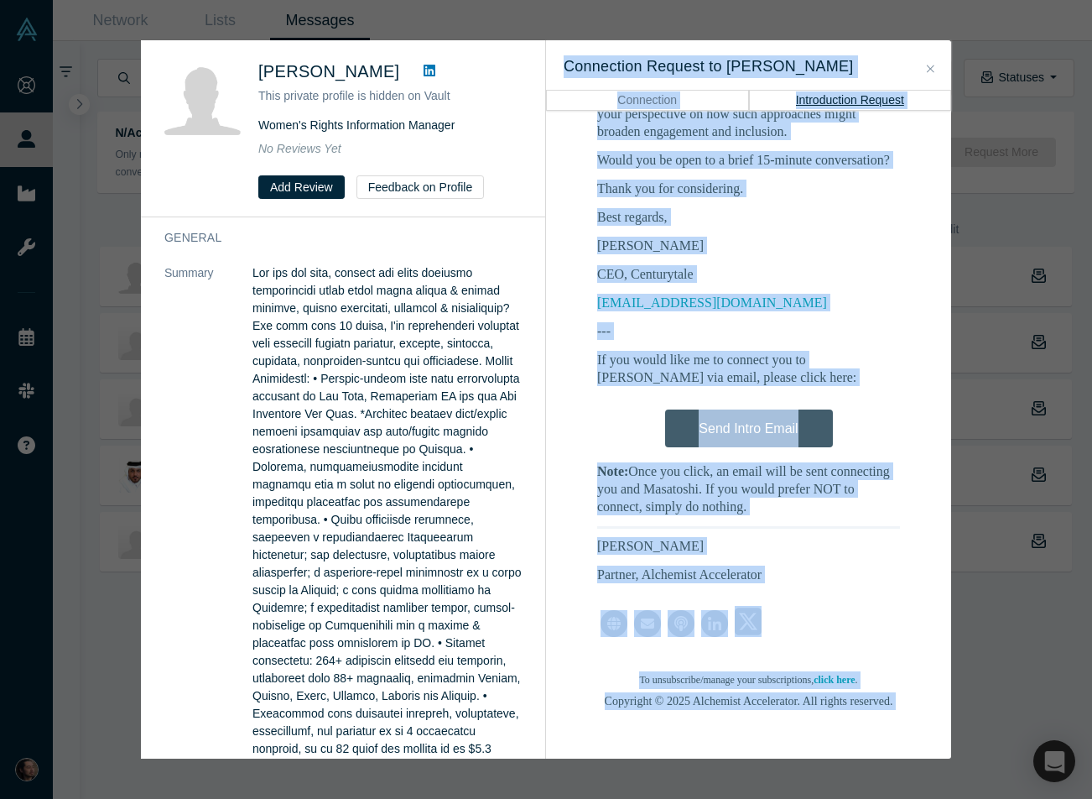
drag, startPoint x: 565, startPoint y: 58, endPoint x: 882, endPoint y: 712, distance: 727.2
click at [882, 712] on div "Connection Request to Masum Momaya Connection Introduction Request Connected : …" at bounding box center [748, 399] width 405 height 718
copy div "Connection Request to Masum Momaya Connection Introduction Request Connected : …"
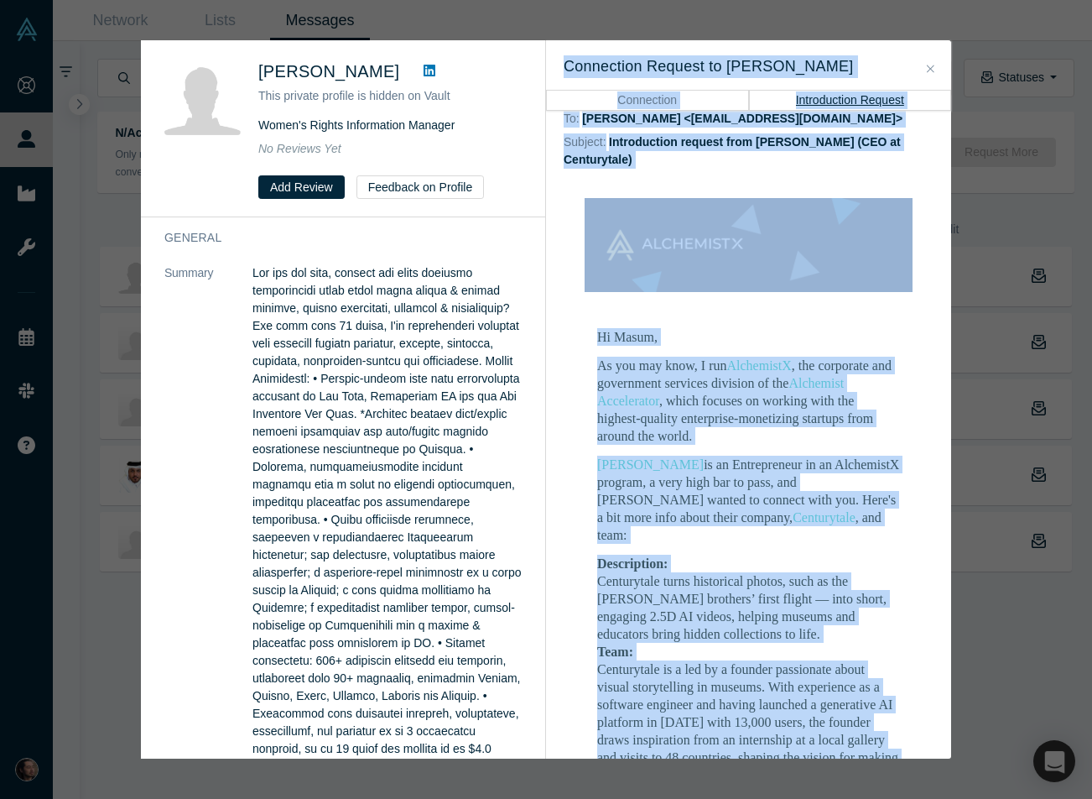
scroll to position [47, 0]
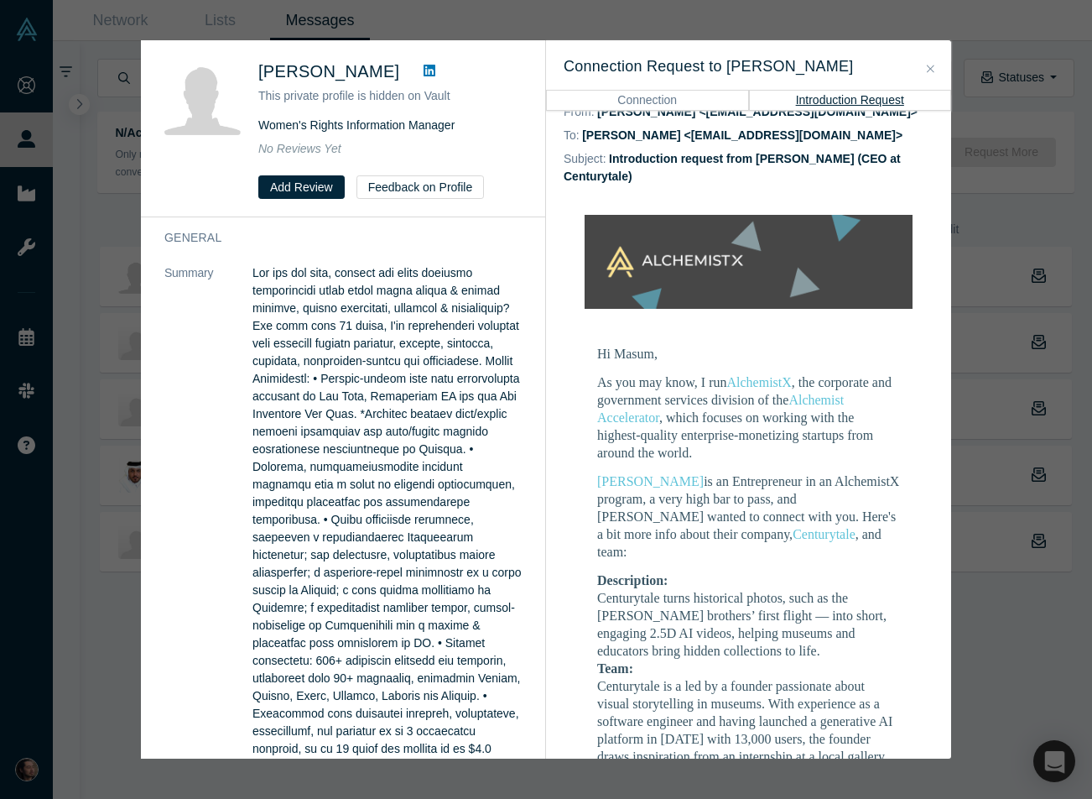
click at [133, 73] on div "Was the recommendation useful? Masum Momaya This private profile is hidden on V…" at bounding box center [546, 399] width 1092 height 799
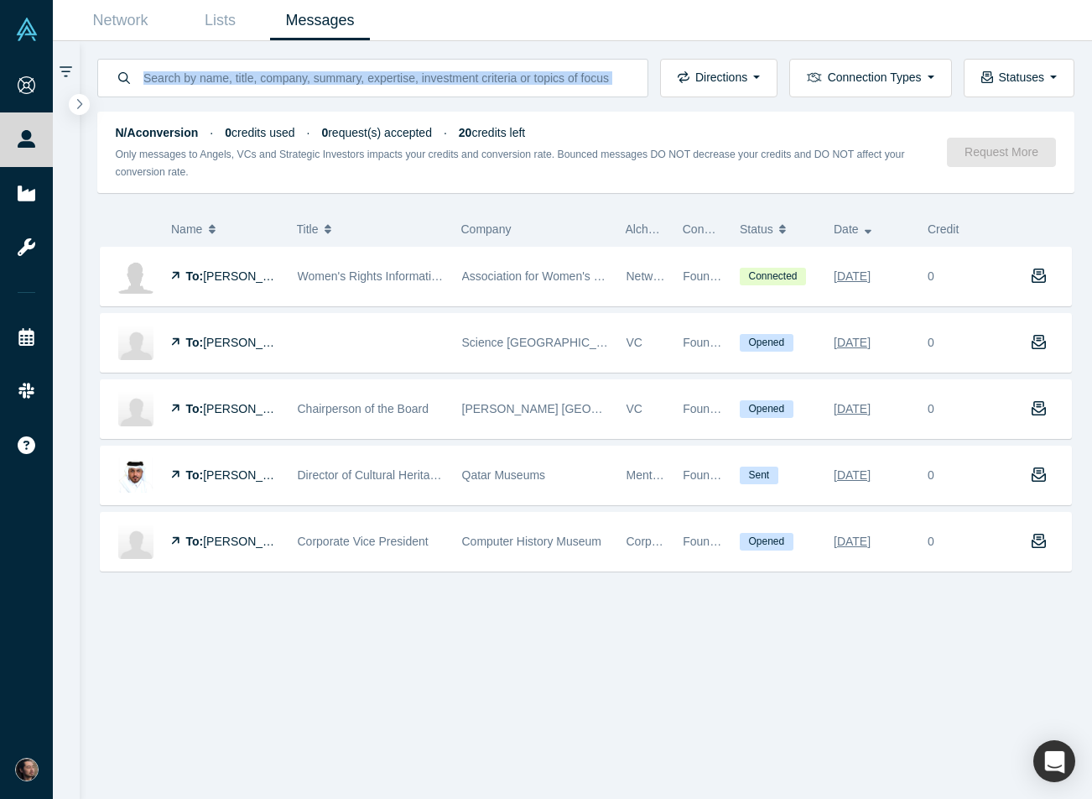
click at [133, 73] on div at bounding box center [372, 78] width 551 height 39
